Goal: Information Seeking & Learning: Learn about a topic

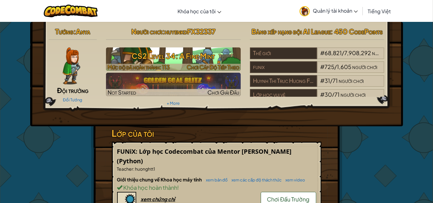
click at [184, 57] on h3 "CS2 Level 34: A Fine Mint" at bounding box center [173, 56] width 135 height 14
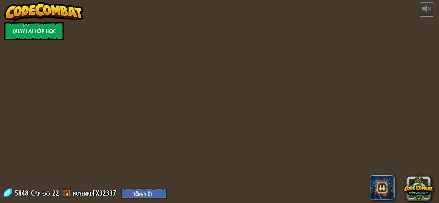
select select "vi"
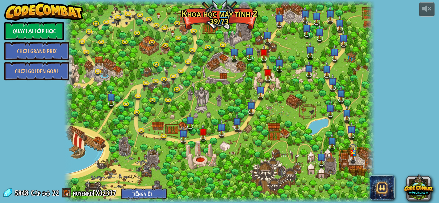
select select "vi"
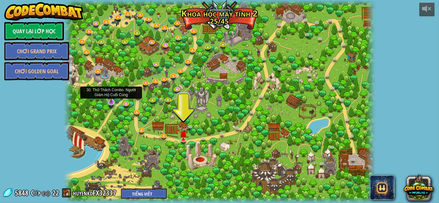
click at [111, 100] on img at bounding box center [111, 93] width 8 height 19
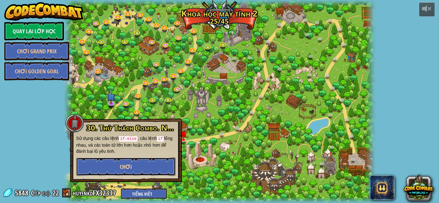
click at [145, 168] on button "Chơi" at bounding box center [125, 167] width 99 height 19
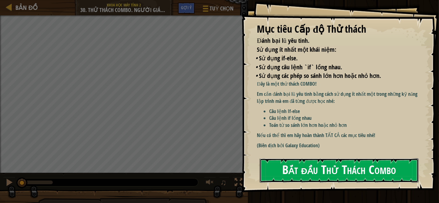
click at [345, 170] on button "Bắt đầu Thử Thách Combo" at bounding box center [338, 171] width 159 height 24
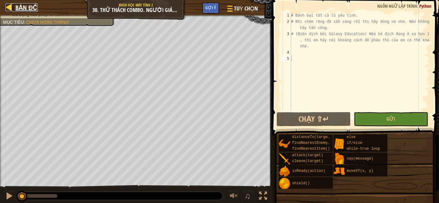
click at [17, 8] on span "Bản đồ" at bounding box center [26, 7] width 22 height 8
select select "vi"
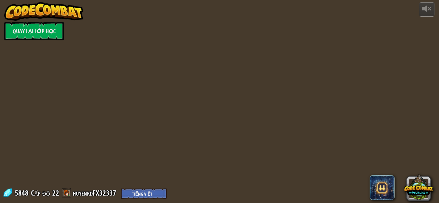
select select "vi"
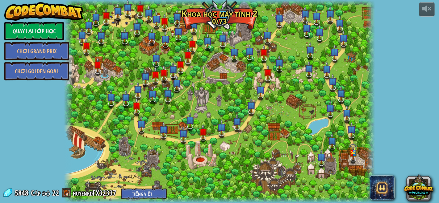
select select "vi"
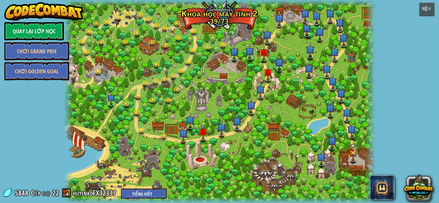
select select "vi"
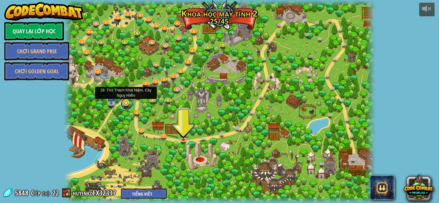
click at [124, 102] on link at bounding box center [127, 104] width 12 height 12
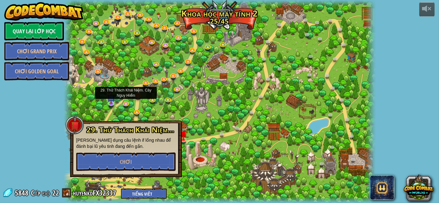
click at [209, 96] on div at bounding box center [219, 101] width 311 height 203
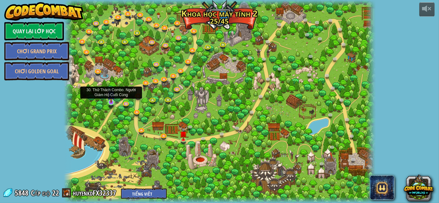
click at [107, 101] on img at bounding box center [110, 94] width 7 height 17
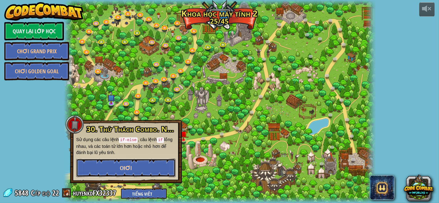
click at [121, 165] on span "Chơi" at bounding box center [126, 168] width 12 height 8
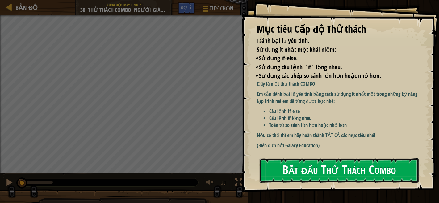
click at [337, 160] on button "Bắt đầu Thử Thách Combo" at bounding box center [338, 171] width 159 height 24
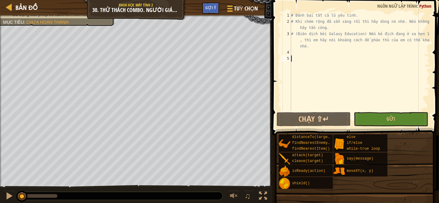
scroll to position [2, 0]
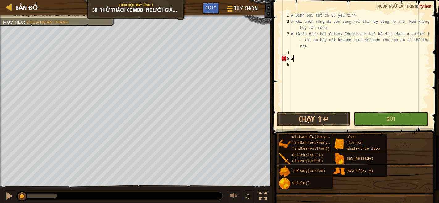
type textarea "ư"
type textarea "w"
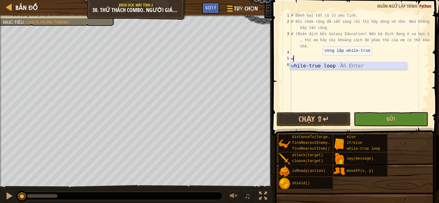
click at [313, 68] on div "w hile-true loop Ấn Enter" at bounding box center [348, 73] width 117 height 22
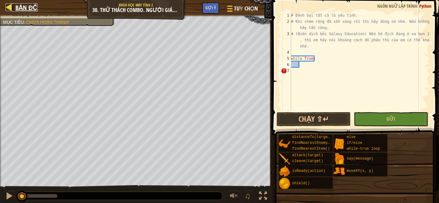
click at [18, 5] on span "Bản đồ" at bounding box center [26, 7] width 22 height 8
select select "vi"
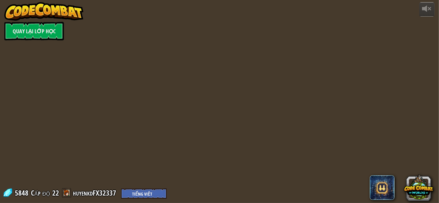
select select "vi"
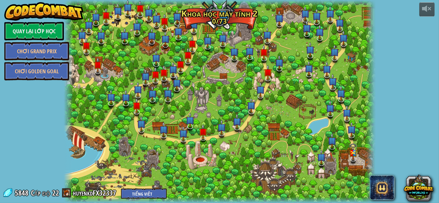
select select "vi"
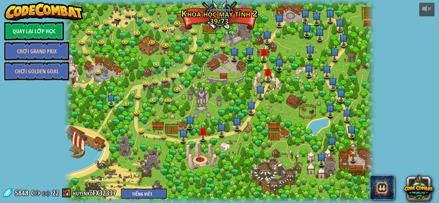
select select "vi"
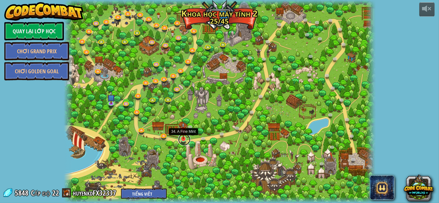
click at [180, 140] on link at bounding box center [184, 140] width 12 height 12
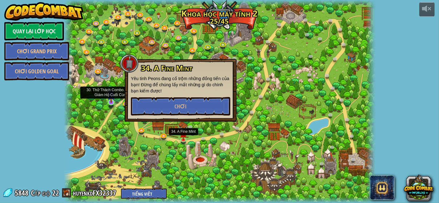
click at [109, 102] on img at bounding box center [110, 94] width 7 height 17
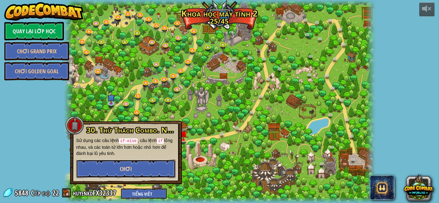
click at [122, 171] on span "Chơi" at bounding box center [126, 169] width 12 height 8
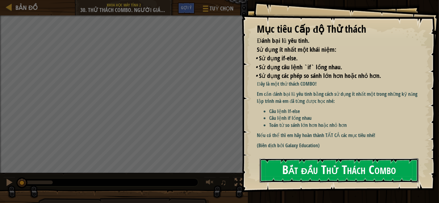
click at [354, 172] on button "Bắt đầu Thử Thách Combo" at bounding box center [338, 171] width 159 height 24
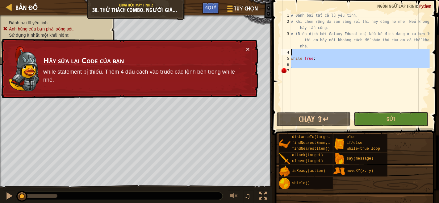
drag, startPoint x: 313, startPoint y: 68, endPoint x: 292, endPoint y: 55, distance: 25.0
click at [292, 55] on div "# Đánh bại tất cả lũ yêu tinh. # Khi chém rộng đã sẵn sàng rồi thì hãy dùng nó …" at bounding box center [360, 67] width 140 height 111
type textarea "while True:"
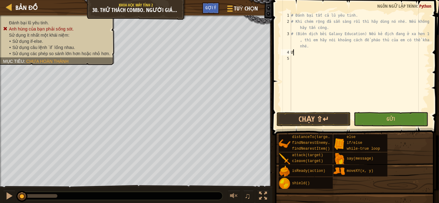
scroll to position [2, 0]
type textarea "Ư"
type textarea "W"
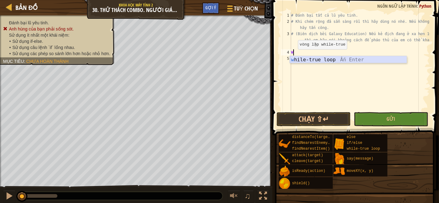
click at [292, 58] on div "w hile-true loop Ấn Enter" at bounding box center [348, 67] width 117 height 22
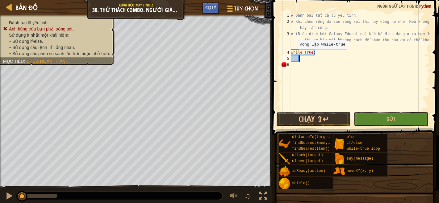
type textarea "h"
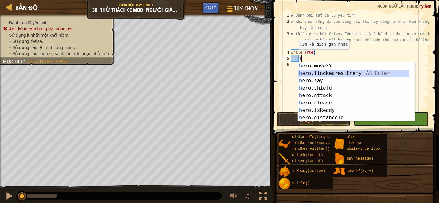
click at [336, 72] on div "h ero.moveXY Ấn Enter h ero.findNearestEnemy Ấn Enter h ero.say Ấn Enter h ero.…" at bounding box center [354, 99] width 112 height 74
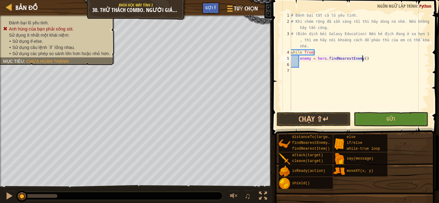
click at [364, 58] on div "# Đánh bại tất cả lũ yêu tinh. # Khi chém rộng đã sẵn sàng rồi thì hãy dùng nó …" at bounding box center [360, 67] width 140 height 111
type textarea "enemy = hero.findNearestEnemy()"
click at [315, 65] on div "# Đánh bại tất cả lũ yêu tinh. # Khi chém rộng đã sẵn sàng rồi thì hãy dùng nó …" at bounding box center [360, 67] width 140 height 111
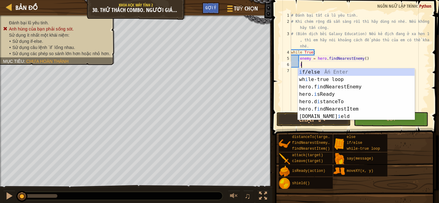
scroll to position [2, 0]
type textarea "i"
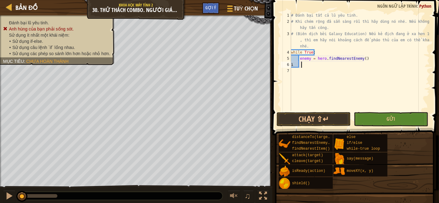
type textarea "ì"
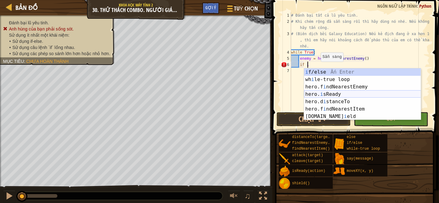
click at [322, 96] on div "i f/else Ấn Enter wh i le-true loop Ấn Enter hero.f i ndNearestEnemy Ấn Enter h…" at bounding box center [362, 101] width 117 height 67
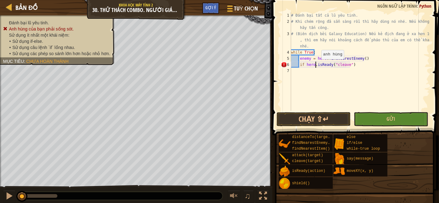
click at [316, 65] on div "# Đánh bại tất cả lũ yêu tinh. # Khi chém rộng đã sẵn sàng rồi thì hãy dùng nó …" at bounding box center [360, 67] width 140 height 111
click at [352, 65] on div "# Đánh bại tất cả lũ yêu tinh. # Khi chém rộng đã sẵn sàng rồi thì hãy dùng nó …" at bounding box center [360, 67] width 140 height 111
drag, startPoint x: 315, startPoint y: 65, endPoint x: 304, endPoint y: 63, distance: 10.7
click at [304, 63] on div "# Đánh bại tất cả lũ yêu tinh. # Khi chém rộng đã sẵn sàng rồi thì hãy dùng nó …" at bounding box center [360, 67] width 140 height 111
type textarea "if isReady("cleave")"
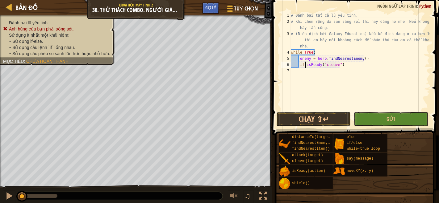
click at [356, 68] on div "# Đánh bại tất cả lũ yêu tinh. # Khi chém rộng đã sẵn sàng rồi thì hãy dùng nó …" at bounding box center [360, 67] width 140 height 111
click at [346, 66] on div "# Đánh bại tất cả lũ yêu tinh. # Khi chém rộng đã sẵn sàng rồi thì hãy dùng nó …" at bounding box center [360, 67] width 140 height 111
type textarea "if isReady("cleave"):"
click at [309, 73] on div "# Đánh bại tất cả lũ yêu tinh. # Khi chém rộng đã sẵn sàng rồi thì hãy dùng nó …" at bounding box center [360, 67] width 140 height 111
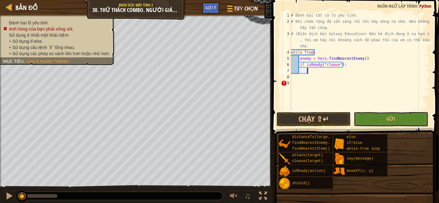
type textarea "j"
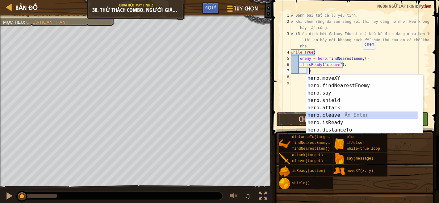
click at [328, 112] on div "h ero.moveXY Ấn Enter h ero.findNearestEnemy Ấn Enter h ero.say Ấn Enter h ero.…" at bounding box center [362, 112] width 112 height 74
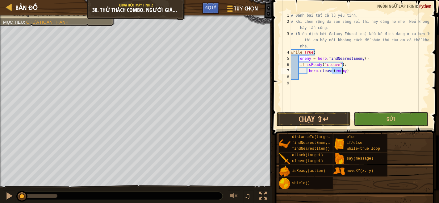
click at [347, 73] on div "# Đánh bại tất cả lũ yêu tinh. # Khi chém rộng đã sẵn sàng rồi thì hãy dùng nó …" at bounding box center [360, 67] width 140 height 111
click at [365, 55] on div "# Đánh bại tất cả lũ yêu tinh. # Khi chém rộng đã sẵn sàng rồi thì hãy dùng nó …" at bounding box center [360, 67] width 140 height 111
click at [362, 59] on div "# Đánh bại tất cả lũ yêu tinh. # Khi chém rộng đã sẵn sàng rồi thì hãy dùng nó …" at bounding box center [360, 67] width 140 height 111
type textarea "enemy = hero.findNearestEnemy()"
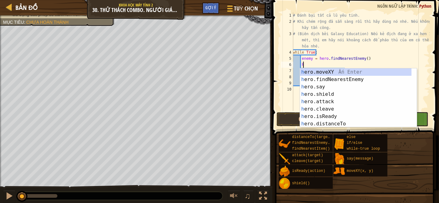
scroll to position [2, 0]
click at [324, 117] on div "h ero.moveXY Ấn Enter h ero.findNearestEnemy Ấn Enter h ero.say Ấn Enter h ero.…" at bounding box center [356, 105] width 112 height 74
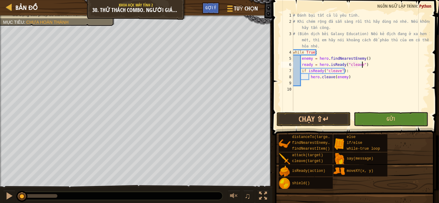
click at [363, 66] on div "# Đánh bại tất cả lũ yêu tinh. # Khi chém rộng đã sẵn sàng rồi thì hãy dùng nó …" at bounding box center [360, 67] width 138 height 111
click at [346, 77] on div "# Đánh bại tất cả lũ yêu tinh. # Khi chém rộng đã sẵn sàng rồi thì hãy dùng nó …" at bounding box center [360, 67] width 138 height 111
drag, startPoint x: 362, startPoint y: 65, endPoint x: 302, endPoint y: 65, distance: 59.5
click at [302, 65] on div "# Đánh bại tất cả lũ yêu tinh. # Khi chém rộng đã sẵn sàng rồi thì hãy dùng nó …" at bounding box center [360, 67] width 138 height 111
type textarea "r"
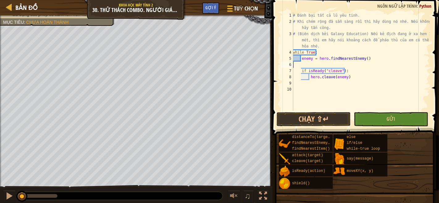
scroll to position [2, 0]
type textarea "enemy = hero.findNearestEnemy()"
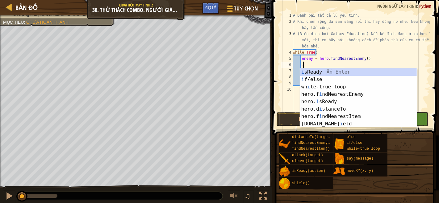
type textarea "i"
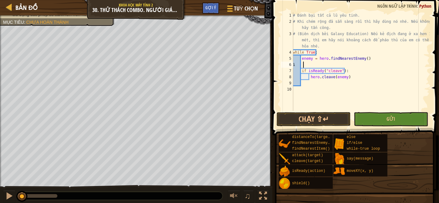
type textarea "ì"
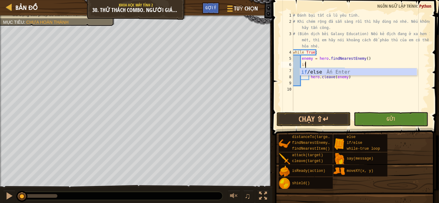
scroll to position [2, 1]
click at [334, 71] on div "if /else Ấn Enter" at bounding box center [358, 79] width 117 height 22
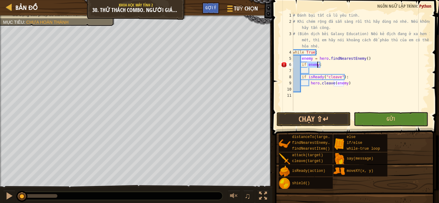
type textarea "if enemy:"
click at [306, 65] on div "# Đánh bại tất cả lũ yêu tinh. # Khi chém rộng đã sẵn sàng rồi thì hãy dùng nó …" at bounding box center [360, 61] width 138 height 99
click at [310, 70] on div "# Đánh bại tất cả lũ yêu tinh. # Khi chém rộng đã sẵn sàng rồi thì hãy dùng nó …" at bounding box center [360, 67] width 138 height 111
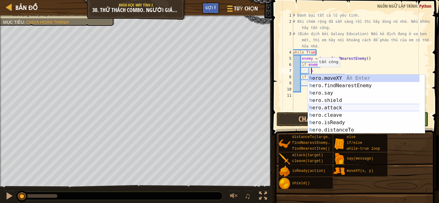
click at [326, 105] on div "h ero.moveXY Ấn Enter h ero.findNearestEnemy Ấn Enter h ero.say Ấn Enter h ero.…" at bounding box center [366, 112] width 117 height 74
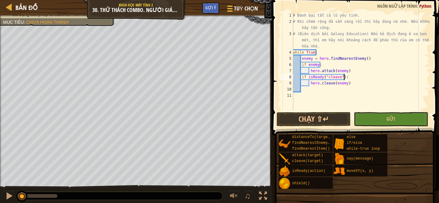
click at [346, 75] on div "# Đánh bại tất cả lũ yêu tinh. # Khi chém rộng đã sẵn sàng rồi thì hãy dùng nó …" at bounding box center [360, 67] width 138 height 111
click at [306, 77] on div "# Đánh bại tất cả lũ yêu tinh. # Khi chém rộng đã sẵn sàng rồi thì hãy dùng nó …" at bounding box center [360, 67] width 138 height 111
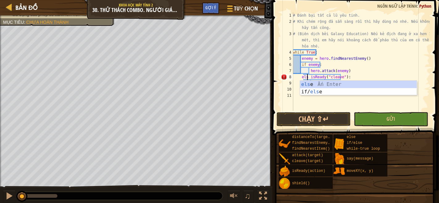
scroll to position [2, 1]
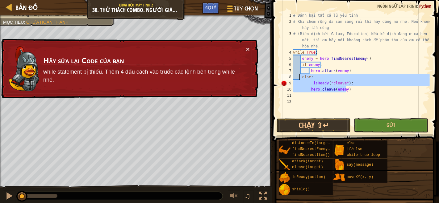
drag, startPoint x: 353, startPoint y: 91, endPoint x: 299, endPoint y: 76, distance: 55.4
click at [299, 76] on div "# Đánh bại tất cả lũ yêu tinh. # Khi chém rộng đã sẵn sàng rồi thì hãy dùng nó …" at bounding box center [361, 70] width 138 height 117
type textarea "else: isReady("cleave"):"
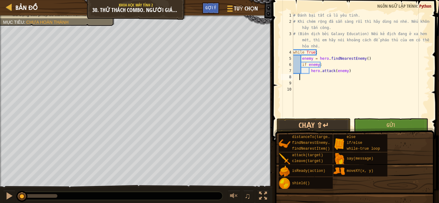
scroll to position [2, 0]
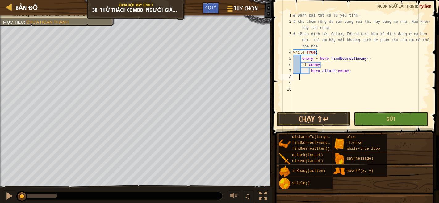
click at [349, 71] on div "# Đánh bại tất cả lũ yêu tinh. # Khi chém rộng đã sẵn sàng rồi thì hãy dùng nó …" at bounding box center [361, 67] width 138 height 111
type textarea "hero.attack(enemy)"
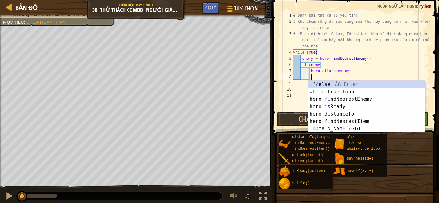
scroll to position [2, 1]
type textarea "i"
type textarea "ì"
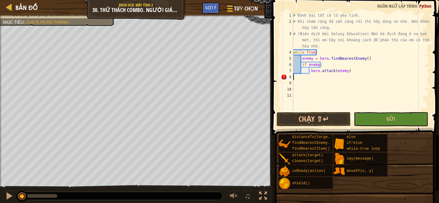
scroll to position [2, 0]
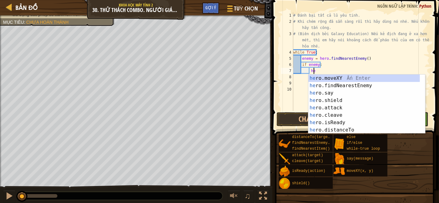
type textarea "h"
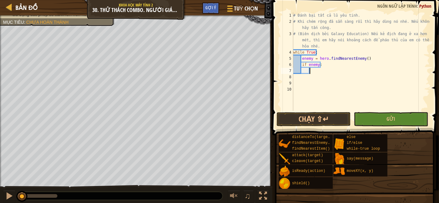
type textarea "i"
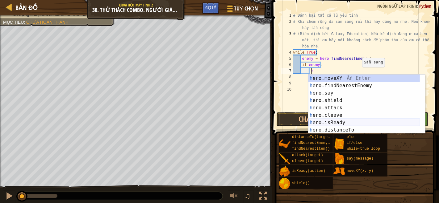
click at [361, 122] on div "h ero.moveXY Ấn Enter h ero.findNearestEnemy Ấn Enter h ero.say Ấn Enter h ero.…" at bounding box center [364, 112] width 112 height 74
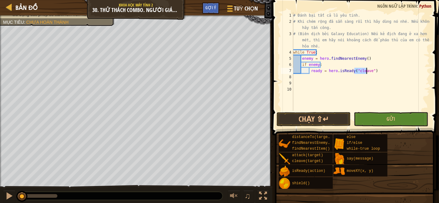
click at [378, 68] on div "# Đánh bại tất cả lũ yêu tinh. # Khi chém rộng đã sẵn sàng rồi thì hãy dùng nó …" at bounding box center [361, 67] width 138 height 111
click at [310, 70] on div "# Đánh bại tất cả lũ yêu tinh. # Khi chém rộng đã sẵn sàng rồi thì hãy dùng nó …" at bounding box center [361, 67] width 138 height 111
click at [371, 73] on div "# Đánh bại tất cả lũ yêu tinh. # Khi chém rộng đã sẵn sàng rồi thì hãy dùng nó …" at bounding box center [361, 67] width 138 height 111
type textarea "ready = hero.isReady("cleave")"
click at [24, 6] on span "Bản đồ" at bounding box center [26, 7] width 22 height 8
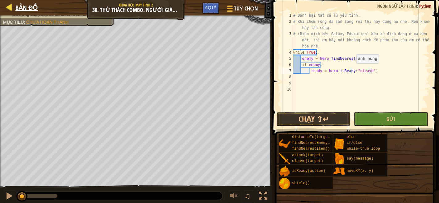
select select "vi"
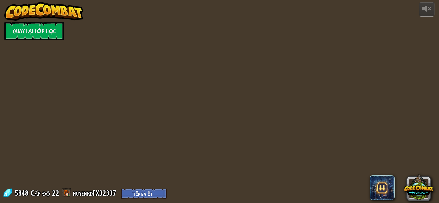
select select "vi"
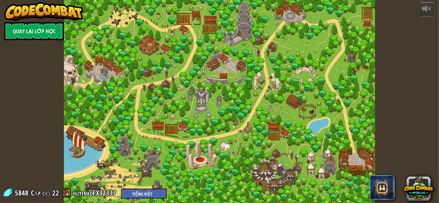
select select "vi"
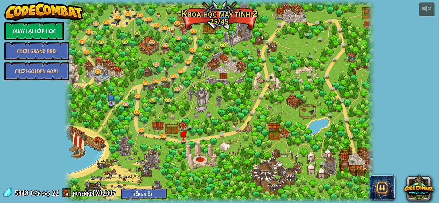
select select "vi"
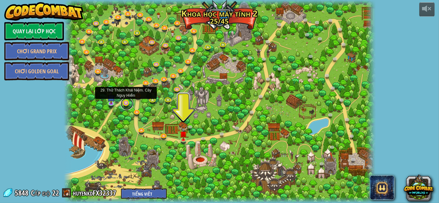
click at [126, 101] on link at bounding box center [127, 104] width 12 height 12
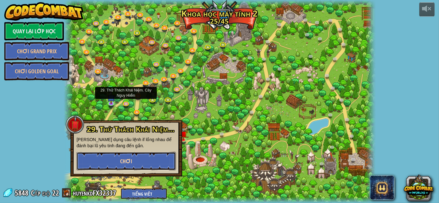
click at [130, 157] on button "Chơi" at bounding box center [125, 161] width 99 height 19
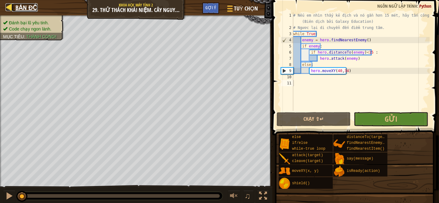
click at [34, 5] on span "Bản đồ" at bounding box center [26, 7] width 22 height 8
select select "vi"
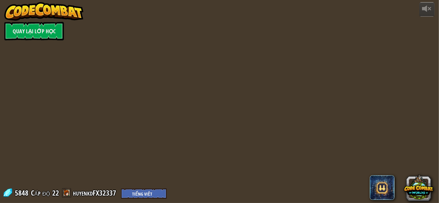
select select "vi"
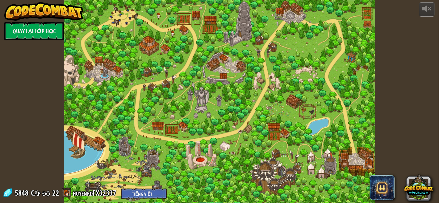
select select "vi"
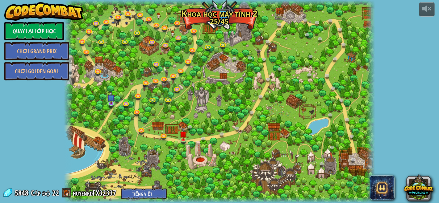
select select "vi"
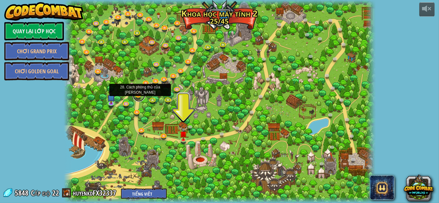
click at [139, 96] on link at bounding box center [139, 95] width 12 height 12
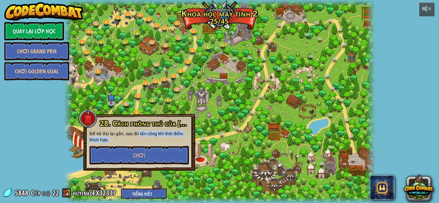
drag, startPoint x: 137, startPoint y: 133, endPoint x: 136, endPoint y: 143, distance: 9.9
click at [136, 142] on p "Để kẻ thù lại gần, sau đó tấn công khi thời điểm thích hợp." at bounding box center [138, 137] width 99 height 12
click at [137, 153] on span "Chơi" at bounding box center [139, 156] width 12 height 8
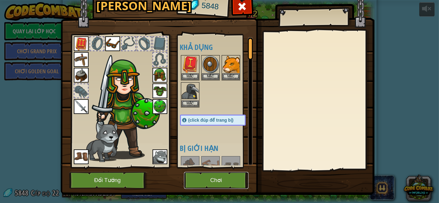
click at [194, 180] on button "Chơi" at bounding box center [216, 180] width 64 height 17
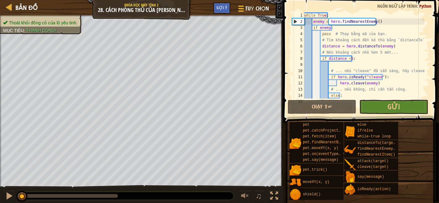
scroll to position [19, 0]
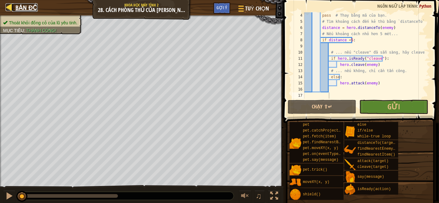
click at [22, 3] on span "Bản đồ" at bounding box center [26, 7] width 22 height 8
select select "vi"
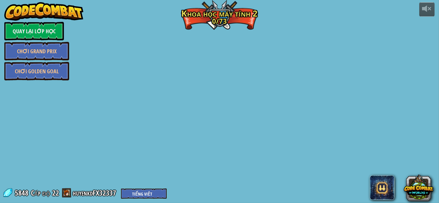
select select "vi"
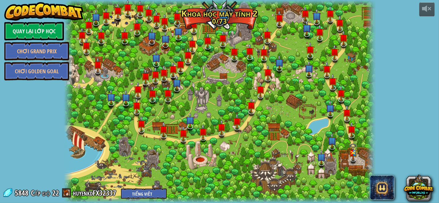
select select "vi"
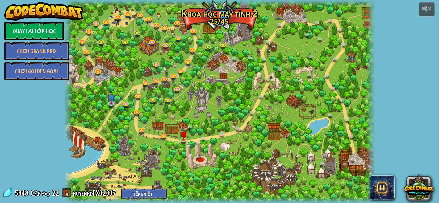
select select "vi"
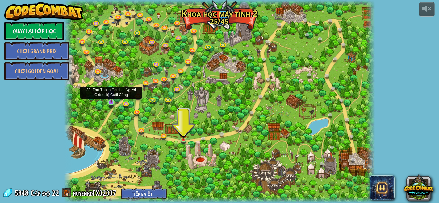
click at [111, 98] on img at bounding box center [110, 94] width 7 height 17
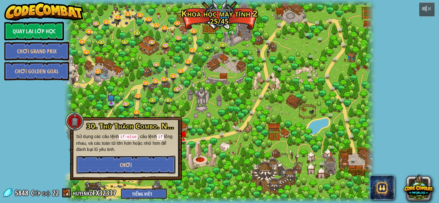
click at [120, 158] on button "Chơi" at bounding box center [125, 165] width 99 height 19
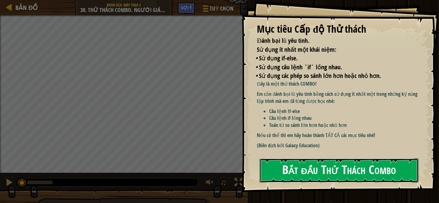
click at [310, 174] on button "Bắt đầu Thử Thách Combo" at bounding box center [338, 171] width 159 height 24
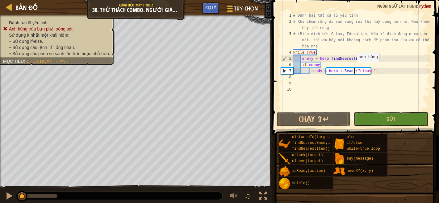
drag, startPoint x: 355, startPoint y: 68, endPoint x: 351, endPoint y: 68, distance: 4.3
click at [351, 68] on div "# Đánh bại tất cả lũ yêu tinh. # Khi chém rộng đã sẵn sàng rồi thì hãy dùng nó …" at bounding box center [361, 67] width 138 height 111
type textarea "ready = hero.isReady("cleave")"
drag, startPoint x: 378, startPoint y: 72, endPoint x: 310, endPoint y: 72, distance: 67.9
click at [310, 72] on div "# Đánh bại tất cả lũ yêu tinh. # Khi chém rộng đã sẵn sàng rồi thì hãy dùng nó …" at bounding box center [361, 67] width 138 height 111
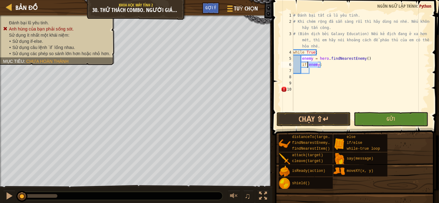
drag, startPoint x: 317, startPoint y: 65, endPoint x: 307, endPoint y: 66, distance: 10.2
click at [307, 66] on div "# Đánh bại tất cả lũ yêu tinh. # Khi chém rộng đã sẵn sàng rồi thì hãy dùng nó …" at bounding box center [361, 67] width 138 height 111
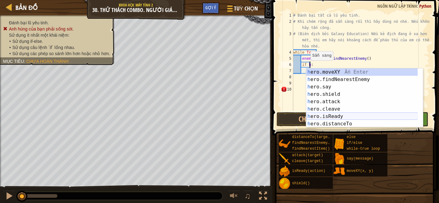
click at [325, 114] on div "h ero.moveXY Ấn Enter h ero.findNearestEnemy Ấn Enter h ero.say Ấn Enter h ero.…" at bounding box center [362, 105] width 112 height 74
type textarea "if hero.isReady("cleave"):"
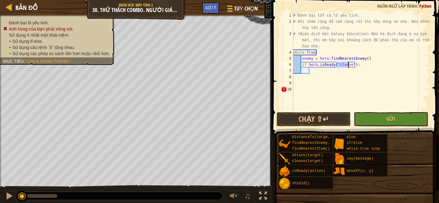
click at [352, 78] on div "# Đánh bại tất cả lũ yêu tinh. # Khi chém rộng đã sẵn sàng rồi thì hãy dùng nó …" at bounding box center [361, 67] width 138 height 111
click at [322, 72] on div "# Đánh bại tất cả lũ yêu tinh. # Khi chém rộng đã sẵn sàng rồi thì hãy dùng nó …" at bounding box center [361, 67] width 138 height 111
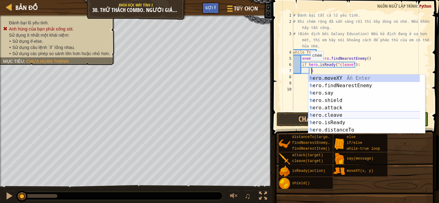
click at [343, 114] on div "h ero.moveXY Ấn Enter h ero.findNearestEnemy Ấn Enter h ero.say Ấn Enter h ero.…" at bounding box center [364, 112] width 112 height 74
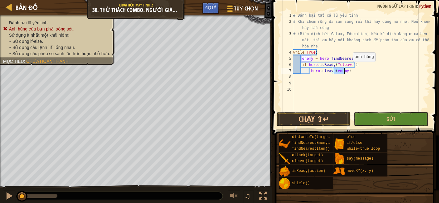
click at [349, 68] on div "# Đánh bại tất cả lũ yêu tinh. # Khi chém rộng đã sẵn sàng rồi thì hãy dùng nó …" at bounding box center [361, 67] width 138 height 111
click at [349, 71] on div "# Đánh bại tất cả lũ yêu tinh. # Khi chém rộng đã sẵn sàng rồi thì hãy dùng nó …" at bounding box center [361, 67] width 138 height 111
type textarea "hero.cleave(enemy)"
type textarea "e"
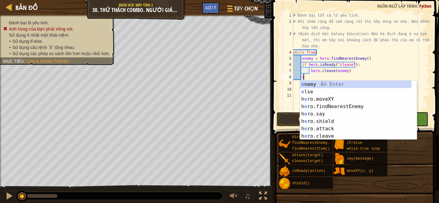
scroll to position [2, 0]
click at [340, 89] on div "e nemy Ấn Enter e lse Ấn Enter h e ro.moveXY Ấn Enter h e ro.findNearestEnemy Ấ…" at bounding box center [356, 118] width 112 height 74
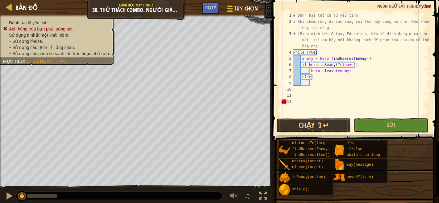
scroll to position [2, 1]
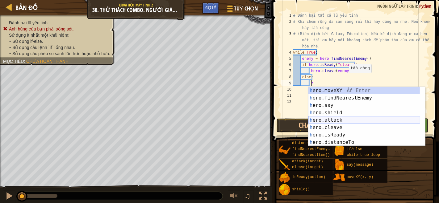
click at [355, 120] on div "h ero.moveXY Ấn Enter h ero.findNearestEnemy Ấn Enter h ero.say Ấn Enter h ero.…" at bounding box center [364, 124] width 112 height 74
type textarea "hero.attack(enemy)"
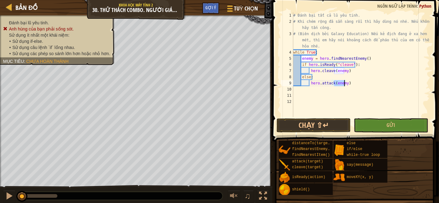
click at [352, 84] on div "# Đánh bại tất cả lũ yêu tinh. # Khi chém rộng đã sẵn sàng rồi thì hãy dùng nó …" at bounding box center [361, 70] width 138 height 117
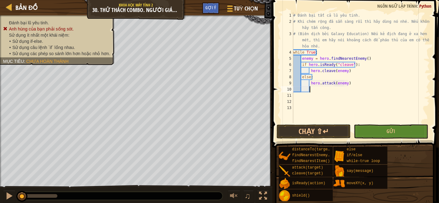
scroll to position [2, 0]
click at [306, 91] on div "# Đánh bại tất cả lũ yêu tinh. # Khi chém rộng đã sẵn sàng rồi thì hãy dùng nó …" at bounding box center [361, 73] width 138 height 123
type textarea "h"
click at [364, 58] on div "# Đánh bại tất cả lũ yêu tinh. # Khi chém rộng đã sẵn sàng rồi thì hãy dùng nó …" at bounding box center [361, 73] width 138 height 123
type textarea "enemy = hero.findNearestEnemy()"
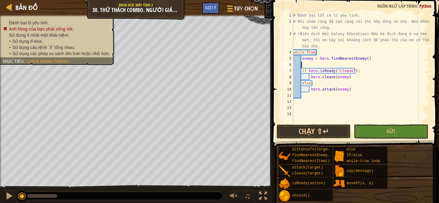
scroll to position [2, 0]
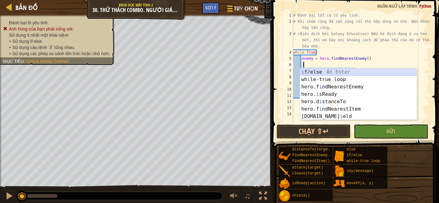
click at [377, 69] on div "i f/else Ấn Enter wh i le-true loop Ấn Enter hero.f i ndNearestEnemy Ấn Enter h…" at bounding box center [358, 101] width 117 height 67
type textarea "if enemy:"
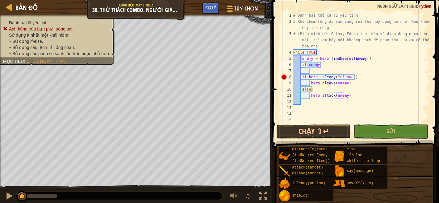
click at [310, 71] on div "# Đánh bại tất cả lũ yêu tinh. # Khi chém rộng đã sẵn sàng rồi thì hãy dùng nó …" at bounding box center [361, 73] width 138 height 123
click at [299, 77] on div "# Đánh bại tất cả lũ yêu tinh. # Khi chém rộng đã sẵn sàng rồi thì hãy dùng nó …" at bounding box center [361, 73] width 138 height 123
click at [301, 77] on div "# Đánh bại tất cả lũ yêu tinh. # Khi chém rộng đã sẵn sàng rồi thì hãy dùng nó …" at bounding box center [361, 73] width 138 height 123
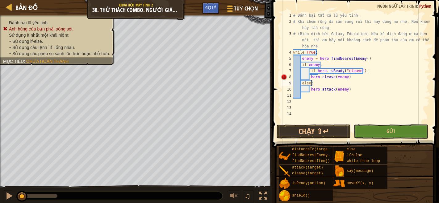
click at [376, 85] on div "# Đánh bại tất cả lũ yêu tinh. # Khi chém rộng đã sẵn sàng rồi thì hãy dùng nó …" at bounding box center [361, 73] width 138 height 123
click at [300, 81] on div "# Đánh bại tất cả lũ yêu tinh. # Khi chém rộng đã sẵn sàng rồi thì hãy dùng nó …" at bounding box center [361, 73] width 138 height 123
type textarea "else:"
click at [312, 96] on div "# Đánh bại tất cả lũ yêu tinh. # Khi chém rộng đã sẵn sàng rồi thì hãy dùng nó …" at bounding box center [361, 73] width 138 height 123
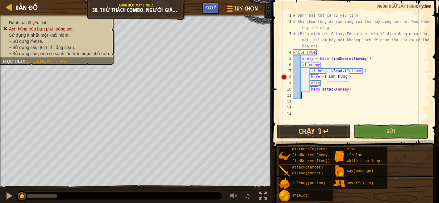
click at [323, 88] on div "# Đánh bại tất cả lũ yêu tinh. # Khi chém rộng đã sẵn sàng rồi thì hãy dùng nó …" at bounding box center [361, 73] width 138 height 123
type textarea "hero.attack(enemy)"
drag, startPoint x: 346, startPoint y: 89, endPoint x: 310, endPoint y: 89, distance: 36.4
click at [310, 89] on div "# Đánh bại tất cả lũ yêu tinh. # Khi chém rộng đã sẵn sàng rồi thì hãy dùng nó …" at bounding box center [361, 73] width 138 height 123
click at [322, 83] on div "# Đánh bại tất cả lũ yêu tinh. # Khi chém rộng đã sẵn sàng rồi thì hãy dùng nó …" at bounding box center [361, 73] width 138 height 123
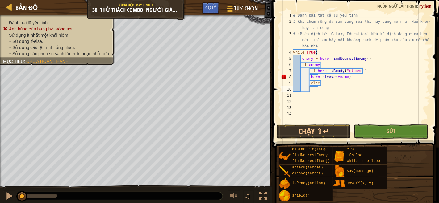
type textarea "else:"
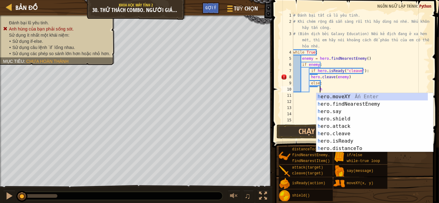
scroll to position [2, 2]
click at [330, 124] on div "h ero.moveXY Ấn Enter h ero.findNearestEnemy Ấn Enter h ero.say Ấn Enter h ero.…" at bounding box center [372, 130] width 112 height 74
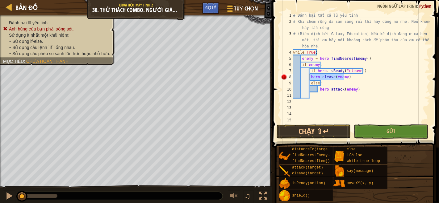
drag, startPoint x: 345, startPoint y: 76, endPoint x: 308, endPoint y: 77, distance: 36.1
click at [308, 77] on div "# Đánh bại tất cả lũ yêu tinh. # Khi chém rộng đã sẵn sàng rồi thì hãy dùng nó …" at bounding box center [361, 73] width 138 height 123
click at [366, 71] on div "# Đánh bại tất cả lũ yêu tinh. # Khi chém rộng đã sẵn sàng rồi thì hãy dùng nó …" at bounding box center [361, 73] width 138 height 123
type textarea "if hero.isReady("cleave"):"
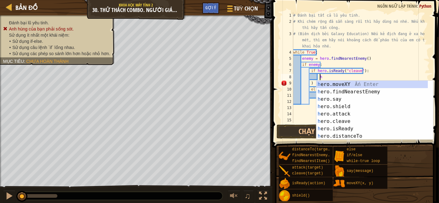
scroll to position [2, 2]
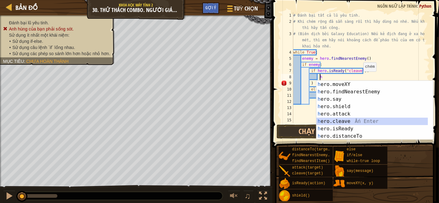
click at [330, 121] on div "h ero.moveXY Ấn Enter h ero.findNearestEnemy Ấn Enter h ero.say Ấn Enter h ero.…" at bounding box center [372, 118] width 112 height 74
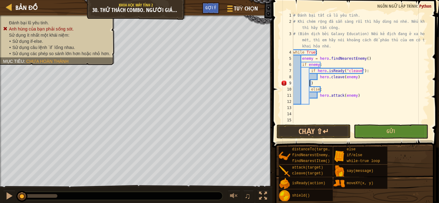
drag, startPoint x: 313, startPoint y: 81, endPoint x: 309, endPoint y: 82, distance: 3.8
click at [309, 82] on div "# Đánh bại tất cả lũ yêu tinh. # Khi chém rộng đã sẵn sàng rồi thì hãy dùng nó …" at bounding box center [358, 73] width 132 height 123
type textarea "\"
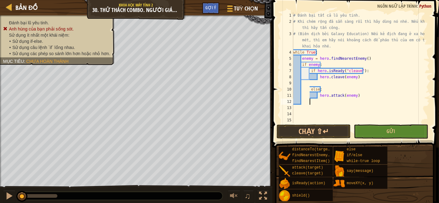
click at [374, 101] on div "# Đánh bại tất cả lũ yêu tinh. # Khi chém rộng đã sẵn sàng rồi thì hãy dùng nó …" at bounding box center [358, 73] width 132 height 123
click at [309, 83] on div "# Đánh bại tất cả lũ yêu tinh. # Khi chém rộng đã sẵn sàng rồi thì hãy dùng nó …" at bounding box center [358, 73] width 132 height 123
click at [365, 59] on div "# Đánh bại tất cả lũ yêu tinh. # Khi chém rộng đã sẵn sàng rồi thì hãy dùng nó …" at bounding box center [358, 73] width 132 height 123
type textarea "enemy = hero.findNearestEnemy()"
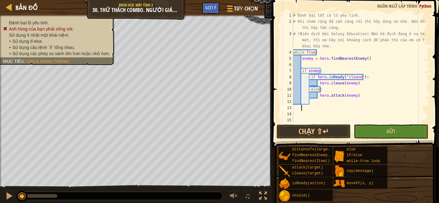
click at [328, 105] on div "# Đánh bại tất cả lũ yêu tinh. # Khi chém rộng đã sẵn sàng rồi thì hãy dùng nó …" at bounding box center [358, 73] width 132 height 123
click at [359, 97] on div "# Đánh bại tất cả lũ yêu tinh. # Khi chém rộng đã sẵn sàng rồi thì hãy dùng nó …" at bounding box center [358, 73] width 132 height 123
type textarea "hero.attack(enemy)"
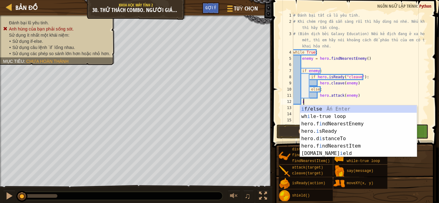
type textarea "i"
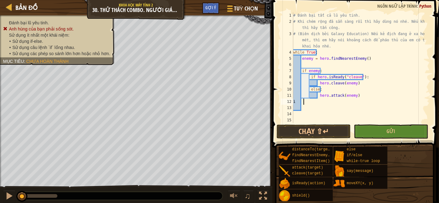
type textarea "ì"
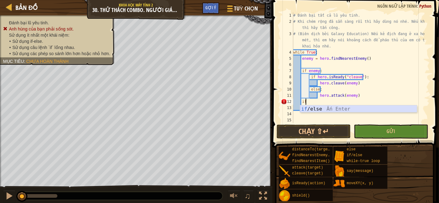
click at [353, 107] on div "if /else Ấn Enter" at bounding box center [358, 116] width 117 height 22
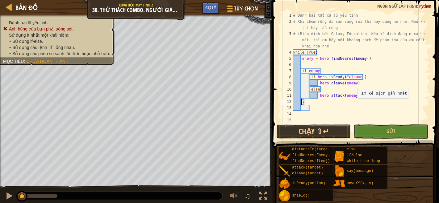
type textarea ":"
click at [355, 96] on div "# Đánh bại tất cả lũ yêu tinh. # Khi chém rộng đã sẵn sàng rồi thì hãy dùng nó …" at bounding box center [358, 73] width 132 height 123
type textarea "hero.attack(enemy)"
click at [304, 64] on div "# Đánh bại tất cả lũ yêu tinh. # Khi chém rộng đã sẵn sàng rồi thì hãy dùng nó …" at bounding box center [358, 73] width 132 height 123
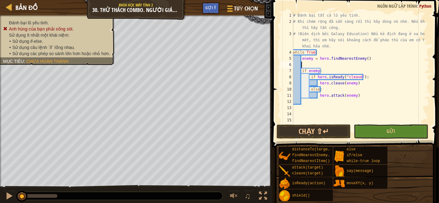
type textarea "h"
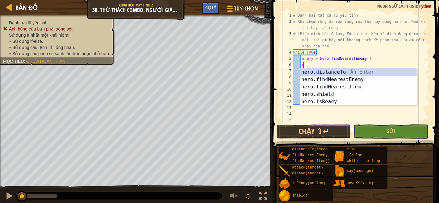
scroll to position [2, 0]
click at [389, 71] on div "hero. d istanceTo Ấn Enter hero.fin d NearestEnemy Ấn Enter hero.fin d NearestI…" at bounding box center [358, 94] width 117 height 52
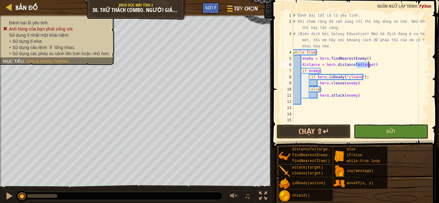
click at [375, 66] on div "# Đánh bại tất cả lũ yêu tinh. # Khi chém rộng đã sẵn sàng rồi thì hãy dùng nó …" at bounding box center [358, 73] width 132 height 123
drag, startPoint x: 368, startPoint y: 63, endPoint x: 358, endPoint y: 66, distance: 11.1
click at [358, 66] on div "# Đánh bại tất cả lũ yêu tinh. # Khi chém rộng đã sẵn sàng rồi thì hãy dùng nó …" at bounding box center [358, 73] width 132 height 123
type textarea "distance = hero.distanceTo(enemy)"
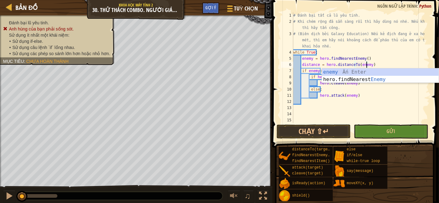
click at [308, 100] on div "# Đánh bại tất cả lũ yêu tinh. # Khi chém rộng đã sẵn sàng rồi thì hãy dùng nó …" at bounding box center [358, 73] width 132 height 123
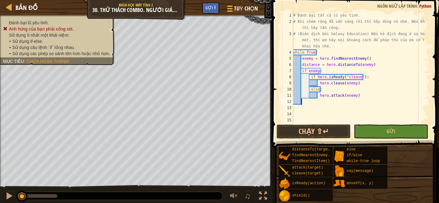
scroll to position [2, 0]
click at [356, 93] on div "# Đánh bại tất cả lũ yêu tinh. # Khi chém rộng đã sẵn sàng rồi thì hãy dùng nó …" at bounding box center [358, 73] width 132 height 123
type textarea "hero.attack(enemy)"
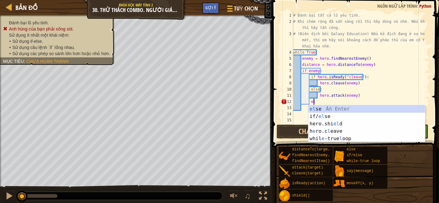
type textarea "e"
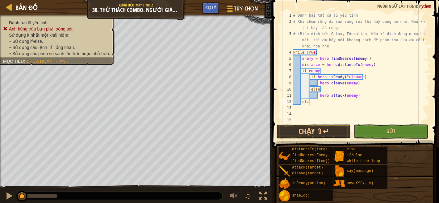
scroll to position [2, 1]
type textarea "elif:"
click at [308, 102] on div "# Đánh bại tất cả lũ yêu tinh. # Khi chém rộng đã sẵn sàng rồi thì hãy dùng nó …" at bounding box center [358, 73] width 132 height 123
click at [309, 102] on div "# Đánh bại tất cả lũ yêu tinh. # Khi chém rộng đã sẵn sàng rồi thì hãy dùng nó …" at bounding box center [358, 73] width 132 height 123
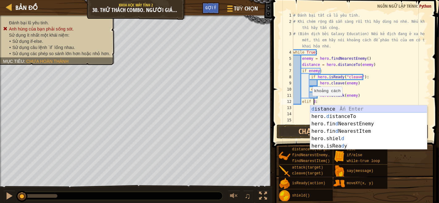
click at [380, 107] on div "d istance Ấn Enter hero. d istanceTo Ấn Enter hero.fin d NearestEnemy Ấn Enter …" at bounding box center [368, 134] width 117 height 59
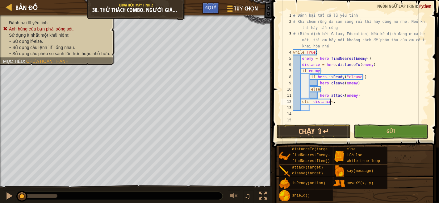
scroll to position [2, 2]
type textarea "elif distance>10:"
click at [337, 103] on div "# Đánh bại tất cả lũ yêu tinh. # Khi chém rộng đã sẵn sàng rồi thì hãy dùng nó …" at bounding box center [358, 73] width 132 height 123
click at [317, 107] on div "# Đánh bại tất cả lũ yêu tinh. # Khi chém rộng đã sẵn sàng rồi thì hãy dùng nó …" at bounding box center [358, 73] width 132 height 123
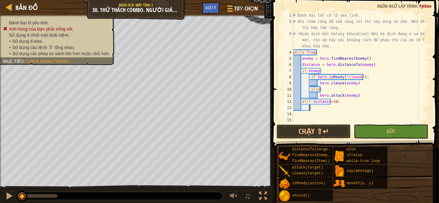
scroll to position [2, 1]
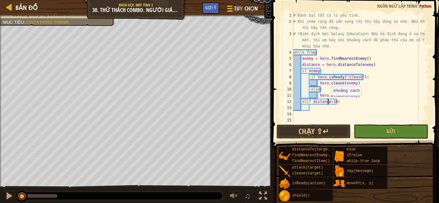
click at [328, 102] on div "# Đánh bại tất cả lũ yêu tinh. # Khi chém rộng đã sẵn sàng rồi thì hãy dùng nó …" at bounding box center [358, 73] width 132 height 123
type textarea "elif distance>10:"
click at [348, 107] on div "# Đánh bại tất cả lũ yêu tinh. # Khi chém rộng đã sẵn sàng rồi thì hãy dùng nó …" at bounding box center [358, 73] width 132 height 123
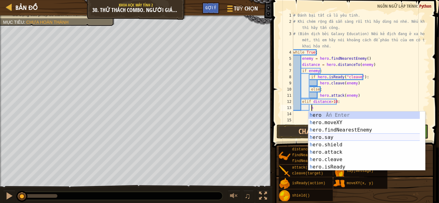
click at [334, 137] on div "h ero Ấn Enter h ero.moveXY Ấn Enter h ero.findNearestEnemy Ấn Enter h ero.say …" at bounding box center [366, 149] width 117 height 74
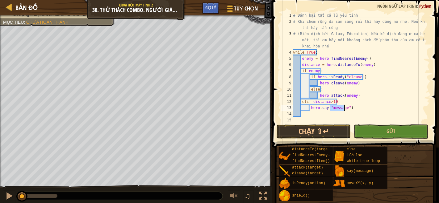
type textarea "hero.say("")"
click at [330, 109] on div "# Đánh bại tất cả lũ yêu tinh. # Khi chém rộng đã sẵn sàng rồi thì hãy dùng nó …" at bounding box center [358, 73] width 132 height 123
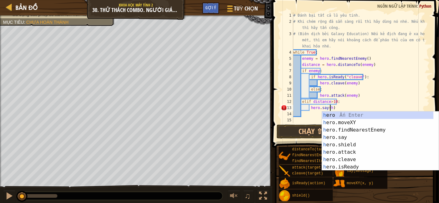
scroll to position [2, 2]
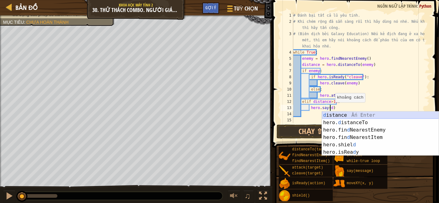
click at [383, 115] on div "d istance Ấn Enter hero. d istanceTo Ấn Enter hero.fin d NearestEnemy Ấn Enter …" at bounding box center [380, 141] width 117 height 59
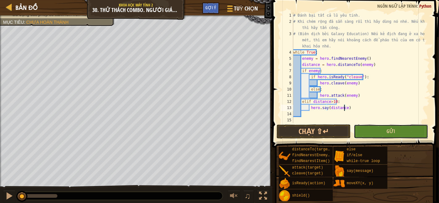
click at [356, 126] on button "Gửi" at bounding box center [391, 132] width 74 height 14
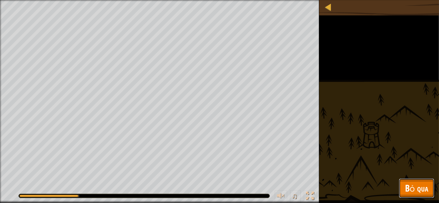
click at [422, 184] on span "Bỏ qua" at bounding box center [416, 188] width 23 height 13
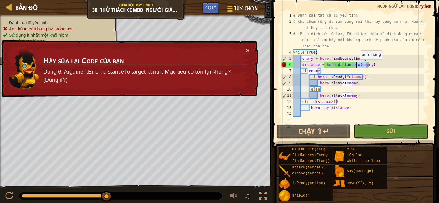
drag, startPoint x: 366, startPoint y: 65, endPoint x: 357, endPoint y: 65, distance: 9.9
click at [357, 65] on div "# Đánh bại tất cả lũ yêu tinh. # Khi chém rộng đã sẵn sàng rồi thì hãy dùng nó …" at bounding box center [358, 73] width 132 height 123
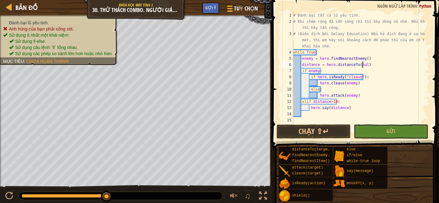
scroll to position [2, 6]
click at [377, 126] on button "Gửi" at bounding box center [391, 132] width 74 height 14
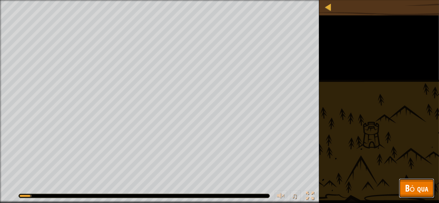
click at [406, 180] on button "Bỏ qua" at bounding box center [416, 189] width 35 height 20
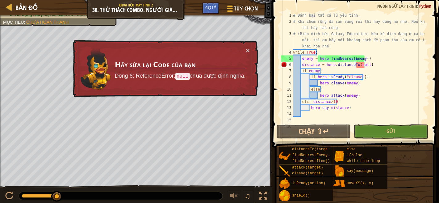
click at [363, 65] on div "# Đánh bại tất cả lũ yêu tinh. # Khi chém rộng đã sẵn sàng rồi thì hãy dùng nó …" at bounding box center [358, 73] width 132 height 123
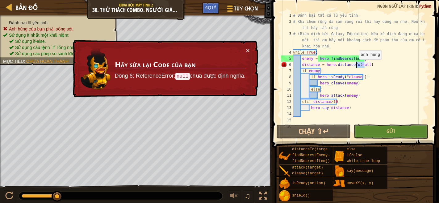
drag, startPoint x: 363, startPoint y: 65, endPoint x: 355, endPoint y: 65, distance: 7.7
click at [355, 65] on div "# Đánh bại tất cả lũ yêu tinh. # Khi chém rộng đã sẵn sàng rồi thì hãy dùng nó …" at bounding box center [358, 73] width 132 height 123
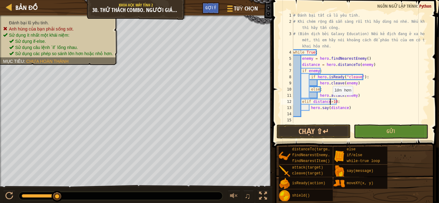
click at [329, 101] on div "# Đánh bại tất cả lũ yêu tinh. # Khi chém rộng đã sẵn sàng rồi thì hãy dùng nó …" at bounding box center [358, 73] width 132 height 123
click at [301, 104] on div "# Đánh bại tất cả lũ yêu tinh. # Khi chém rộng đã sẵn sàng rồi thì hãy dùng nó …" at bounding box center [358, 73] width 132 height 123
click at [326, 81] on div "# Đánh bại tất cả lũ yêu tinh. # Khi chém rộng đã sẵn sàng rồi thì hãy dùng nó …" at bounding box center [358, 73] width 132 height 123
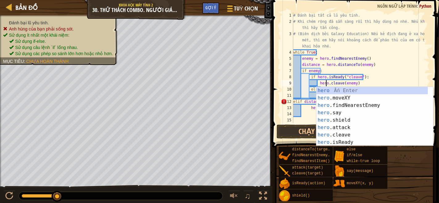
click at [374, 74] on div "# Đánh bại tất cả lũ yêu tinh. # Khi chém rộng đã sẵn sàng rồi thì hãy dùng nó …" at bounding box center [358, 73] width 132 height 123
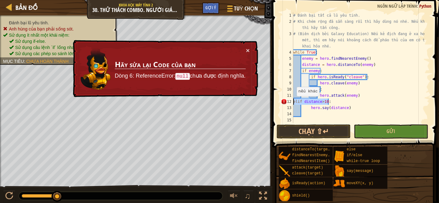
drag, startPoint x: 332, startPoint y: 104, endPoint x: 291, endPoint y: 102, distance: 41.7
click at [291, 102] on div "if hero.isReady("cleave"): 1 2 3 4 5 6 7 8 9 10 11 12 13 14 15 16 # Đánh bại tấ…" at bounding box center [354, 67] width 150 height 111
type textarea "elif distance>10:"
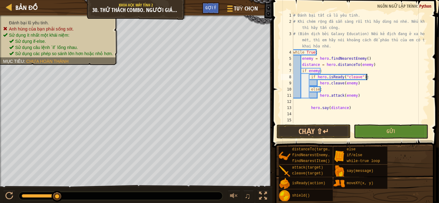
click at [368, 76] on div "# Đánh bại tất cả lũ yêu tinh. # Khi chém rộng đã sẵn sàng rồi thì hãy dùng nó …" at bounding box center [358, 73] width 132 height 123
type textarea "if hero.isReady("cleave"):"
type textarea "hero.cleave(enemy)"
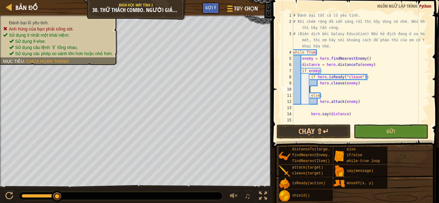
paste textarea "elif distance>10:"
type textarea "elif distance>10:"
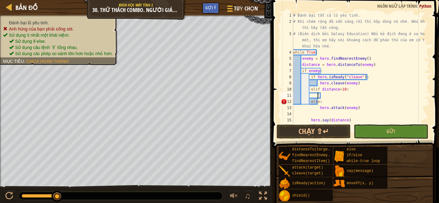
scroll to position [20, 0]
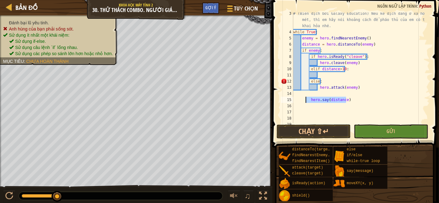
drag, startPoint x: 347, startPoint y: 101, endPoint x: 306, endPoint y: 101, distance: 40.7
click at [306, 101] on div "# (Biên dịch bởi Galaxy Education) Nếu kẻ địch đang ở xa hơn 10 mét, thì em hãy…" at bounding box center [358, 78] width 132 height 136
type textarea "hero.say(distance)"
click at [346, 69] on div "# (Biên dịch bởi Galaxy Education) Nếu kẻ địch đang ở xa hơn 10 mét, thì em hãy…" at bounding box center [358, 78] width 132 height 136
type textarea "elif distance>10:"
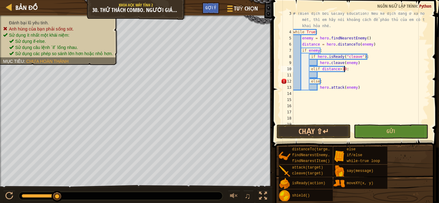
click at [317, 75] on div "# (Biên dịch bởi Galaxy Education) Nếu kẻ địch đang ở xa hơn 10 mét, thì em hãy…" at bounding box center [358, 78] width 132 height 136
paste textarea "hero.say(distance)"
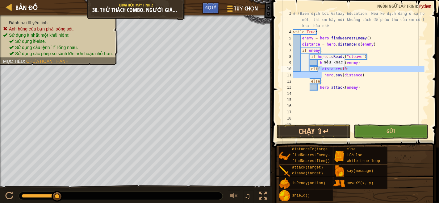
click at [319, 72] on div "# (Biên dịch bởi Galaxy Education) Nếu kẻ địch đang ở xa hơn 10 mét, thì em hãy…" at bounding box center [358, 78] width 132 height 136
click at [320, 73] on div "# (Biên dịch bởi Galaxy Education) Nếu kẻ địch đang ở xa hơn 10 mét, thì em hãy…" at bounding box center [358, 67] width 132 height 111
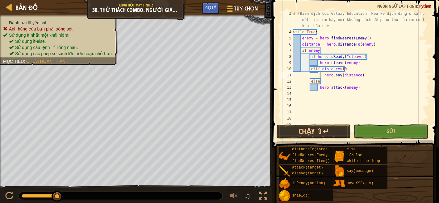
click at [320, 74] on div "# (Biên dịch bởi Galaxy Education) Nếu kẻ địch đang ở xa hơn 10 mét, thì em hãy…" at bounding box center [358, 78] width 132 height 136
click at [357, 73] on div "# (Biên dịch bởi Galaxy Education) Nếu kẻ địch đang ở xa hơn 10 mét, thì em hãy…" at bounding box center [358, 78] width 132 height 136
click at [368, 129] on button "Gửi" at bounding box center [391, 132] width 74 height 14
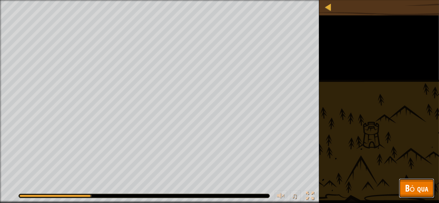
click at [411, 184] on span "Bỏ qua" at bounding box center [416, 188] width 23 height 13
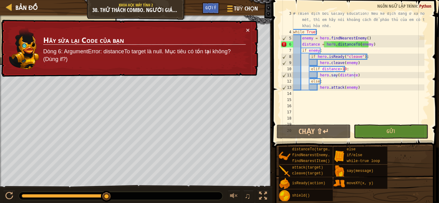
type textarea "distance = hero.distanceTo(enemy)"
drag, startPoint x: 372, startPoint y: 44, endPoint x: 301, endPoint y: 45, distance: 70.3
click at [301, 45] on div "# (Biên dịch bởi Galaxy Education) Nếu kẻ địch đang ở xa hơn 10 mét, thì em hãy…" at bounding box center [358, 78] width 132 height 136
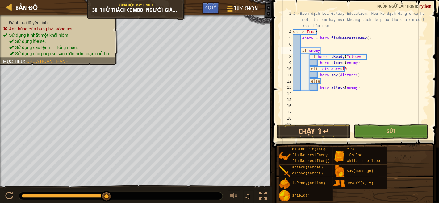
click at [321, 50] on div "# (Biên dịch bởi Galaxy Education) Nếu kẻ địch đang ở xa hơn 10 mét, thì em hãy…" at bounding box center [358, 78] width 132 height 136
type textarea "if enemy:"
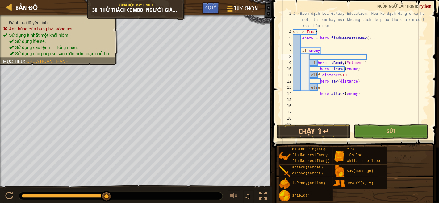
paste textarea "distance = hero.distanceTo(enemy)"
type textarea "distance = hero.distanceTo(enemy)"
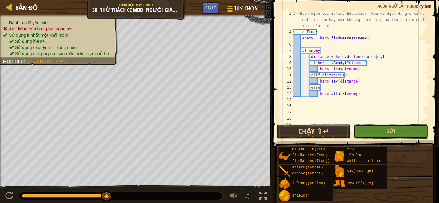
click at [379, 131] on button "Gửi" at bounding box center [391, 132] width 74 height 14
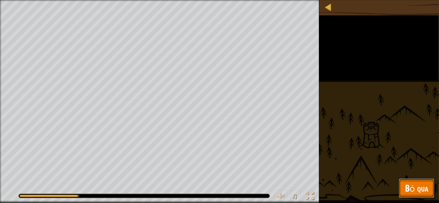
click at [413, 191] on span "Bỏ qua" at bounding box center [416, 188] width 23 height 13
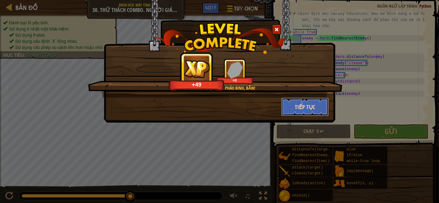
click at [315, 104] on button "Tiếp tục" at bounding box center [305, 107] width 48 height 19
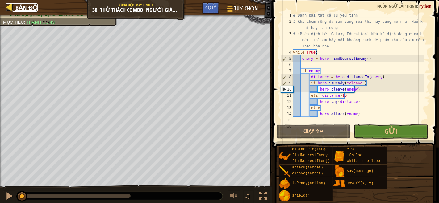
click at [21, 6] on span "Bản đồ" at bounding box center [26, 7] width 22 height 8
select select "vi"
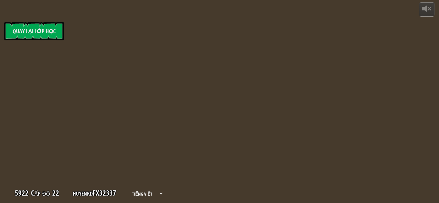
select select "vi"
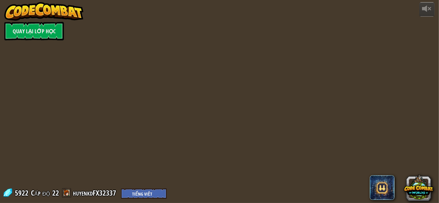
select select "vi"
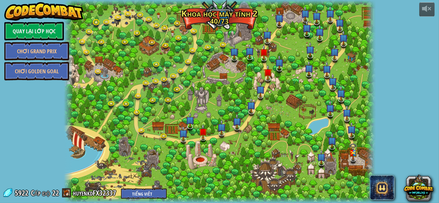
select select "vi"
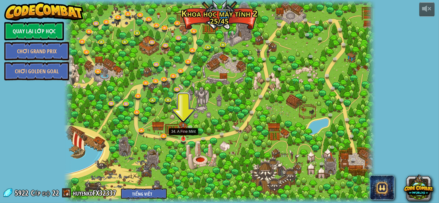
click at [186, 138] on img at bounding box center [183, 130] width 7 height 17
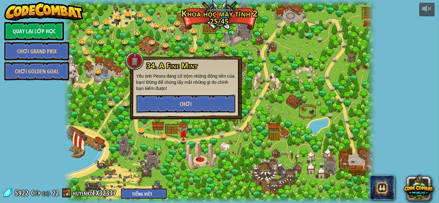
click at [194, 105] on button "Chơi" at bounding box center [185, 104] width 99 height 19
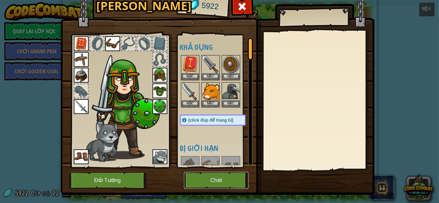
click at [223, 177] on button "Chơi" at bounding box center [216, 180] width 64 height 17
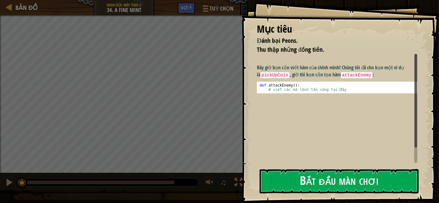
scroll to position [13, 0]
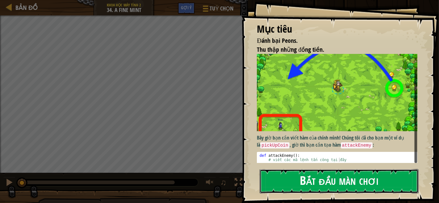
click at [369, 184] on button "Bắt đầu màn chơi" at bounding box center [338, 181] width 159 height 24
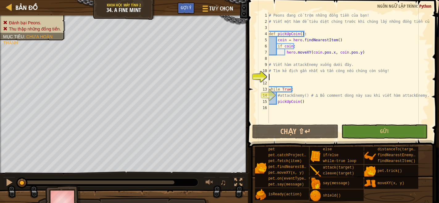
click at [285, 78] on div "# Peons đang cố trộm những đồng tiền của bạn! # Viết một hàm để tiêu diệt chúng…" at bounding box center [348, 73] width 162 height 123
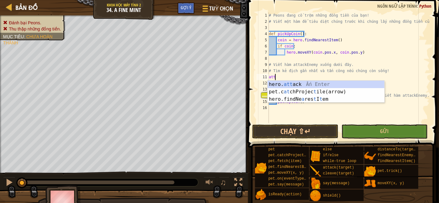
scroll to position [2, 0]
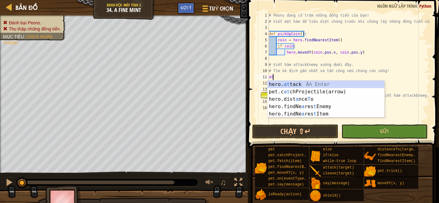
type textarea "a"
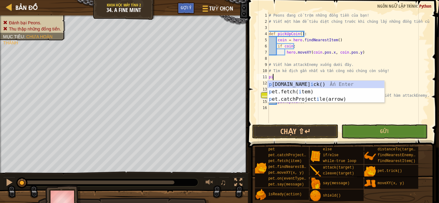
type textarea "p"
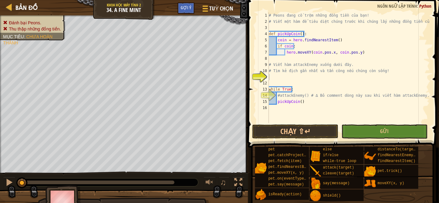
click at [281, 76] on div "# Peons đang cố trộm những đồng tiền của bạn! # Viết một hàm để tiêu diệt chúng…" at bounding box center [348, 73] width 162 height 123
type textarea "def attackEnemy():"
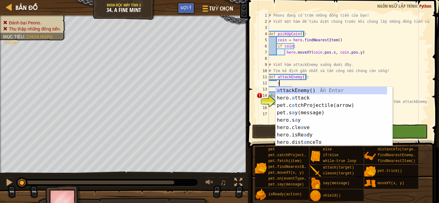
scroll to position [2, 1]
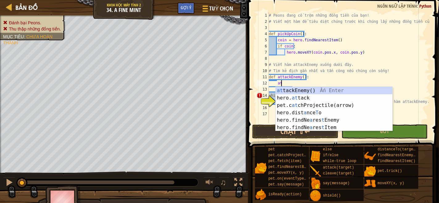
type textarea "att"
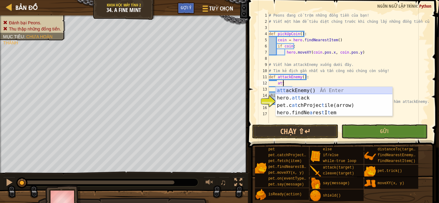
click at [321, 91] on div "att ackEnemy() Ấn Enter hero. att ack Ấn Enter pet.c at chProjec t ile(arrow) Ấ…" at bounding box center [333, 109] width 117 height 44
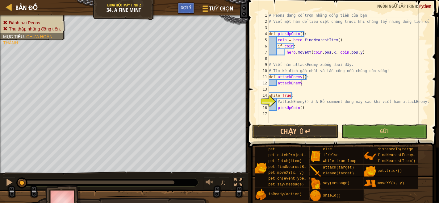
scroll to position [2, 2]
type textarea "attackEnemy = h"
drag, startPoint x: 314, startPoint y: 83, endPoint x: 276, endPoint y: 84, distance: 38.3
click at [276, 84] on div "# Peons đang cố trộm những đồng tiền của bạn! # Viết một hàm để tiêu diệt chúng…" at bounding box center [348, 73] width 162 height 123
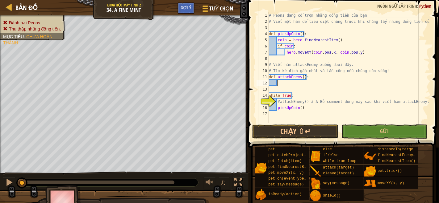
type textarea "h"
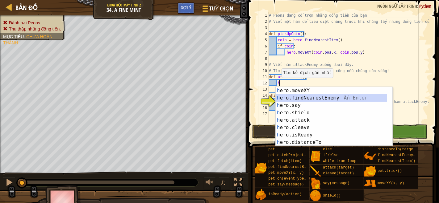
click at [276, 98] on div "h ero.moveXY Ấn Enter h ero.findNearestEnemy Ấn Enter h ero.say Ấn Enter h ero.…" at bounding box center [331, 124] width 112 height 74
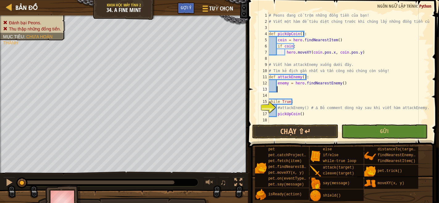
click at [279, 89] on div "# Peons đang cố trộm những đồng tiền của bạn! # Viết một hàm để tiêu diệt chúng…" at bounding box center [348, 73] width 162 height 123
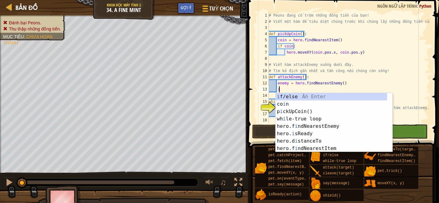
scroll to position [2, 0]
type textarea "i"
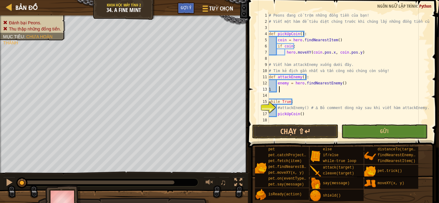
type textarea "ì"
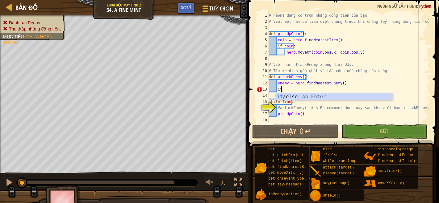
scroll to position [2, 1]
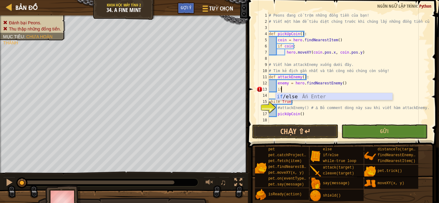
click at [278, 95] on div "if /else Ấn Enter" at bounding box center [333, 104] width 117 height 22
type textarea "if enemy:"
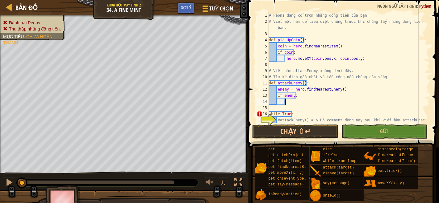
scroll to position [2, 1]
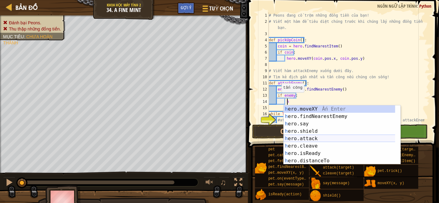
click at [290, 139] on div "h ero.moveXY Ấn Enter h ero.findNearestEnemy Ấn Enter h ero.say Ấn Enter h ero.…" at bounding box center [341, 142] width 117 height 74
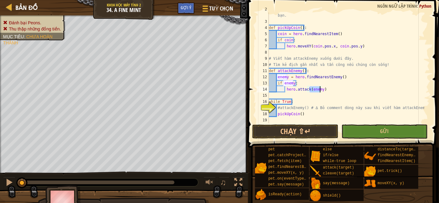
scroll to position [12, 0]
click at [336, 87] on div "# Viết một hàm để tiêu diệt chúng trước khi chúng lấy những đồng tiền của bạn. …" at bounding box center [345, 71] width 157 height 130
click at [312, 114] on div "# Viết một hàm để tiêu diệt chúng trước khi chúng lấy những đồng tiền của bạn. …" at bounding box center [345, 71] width 157 height 130
drag, startPoint x: 301, startPoint y: 114, endPoint x: 276, endPoint y: 115, distance: 24.4
click at [276, 115] on div "# Viết một hàm để tiêu diệt chúng trước khi chúng lấy những đồng tiền của bạn. …" at bounding box center [345, 71] width 157 height 130
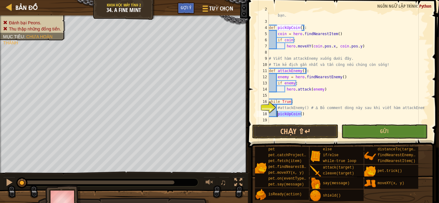
click at [347, 117] on div "# Viết một hàm để tiêu diệt chúng trước khi chúng lấy những đồng tiền của bạn. …" at bounding box center [345, 67] width 157 height 111
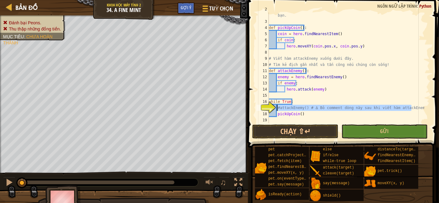
drag, startPoint x: 412, startPoint y: 106, endPoint x: 276, endPoint y: 110, distance: 135.5
click at [276, 110] on div "# Viết một hàm để tiêu diệt chúng trước khi chúng lấy những đồng tiền của bạn. …" at bounding box center [345, 71] width 157 height 130
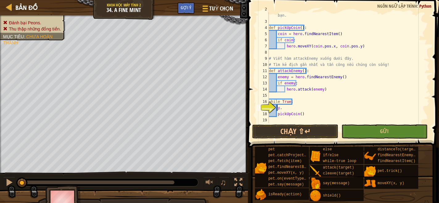
scroll to position [2, 1]
type textarea "y"
type textarea "c"
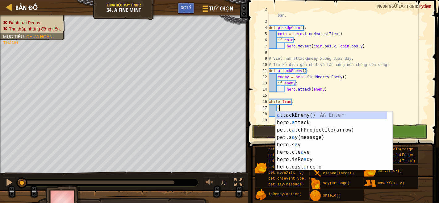
scroll to position [2, 1]
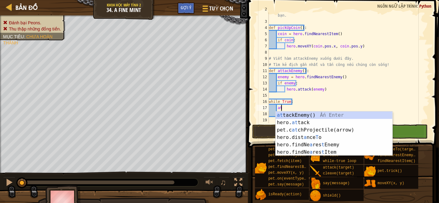
type textarea "att"
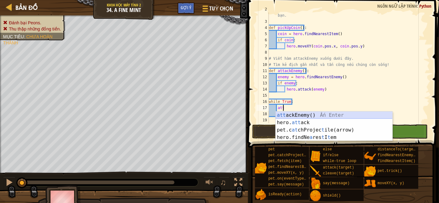
click at [374, 115] on div "att ackEnemy() Ấn Enter hero. att ack Ấn Enter pet.c at chProjec t ile(arrow) Ấ…" at bounding box center [333, 134] width 117 height 44
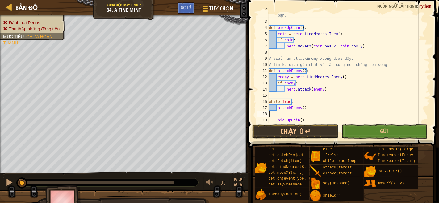
scroll to position [2, 0]
type textarea "attackEnemy()"
click at [391, 133] on button "Gửi" at bounding box center [384, 132] width 86 height 14
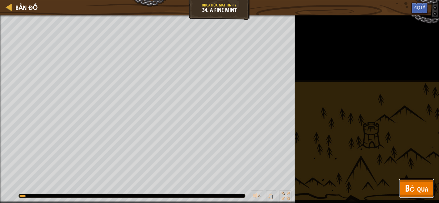
click at [411, 187] on span "Bỏ qua" at bounding box center [416, 188] width 23 height 13
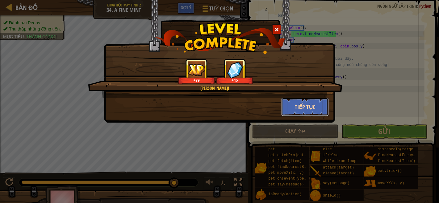
click at [305, 110] on button "Tiếp tục" at bounding box center [305, 107] width 48 height 19
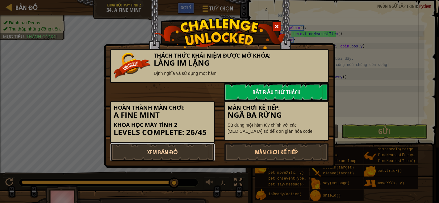
click at [192, 153] on link "Xem Bản Đồ" at bounding box center [162, 152] width 105 height 19
select select "vi"
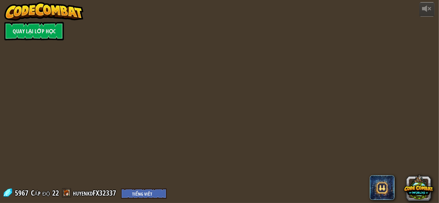
select select "vi"
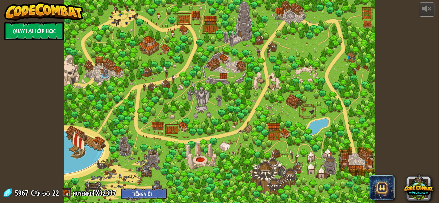
select select "vi"
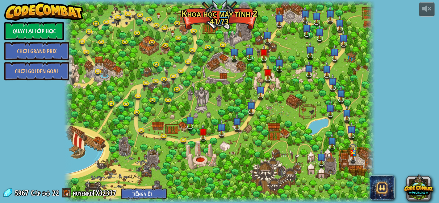
select select "vi"
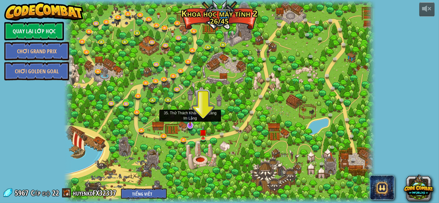
click at [189, 122] on img at bounding box center [190, 116] width 8 height 19
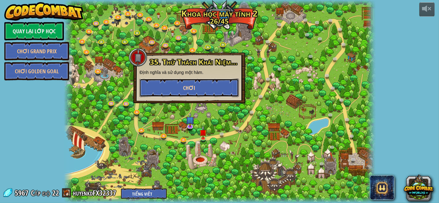
click at [196, 90] on button "Chơi" at bounding box center [188, 88] width 99 height 19
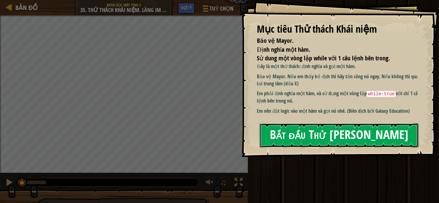
click at [285, 135] on button "Bắt đầu Thử [PERSON_NAME]" at bounding box center [338, 135] width 159 height 24
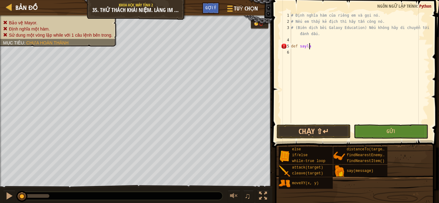
scroll to position [2, 1]
type textarea "def sayla():"
type textarea "h"
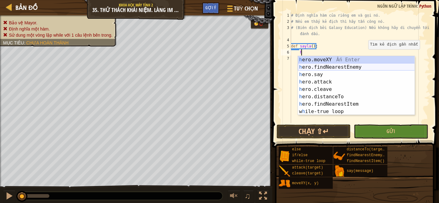
click at [343, 67] on div "h ero.moveXY Ấn Enter h ero.findNearestEnemy Ấn Enter h ero.say Ấn Enter h ero.…" at bounding box center [356, 93] width 117 height 74
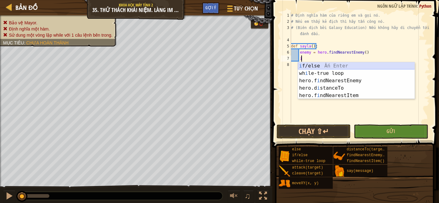
click at [320, 65] on div "i f/else Ấn Enter wh i le-true loop Ấn Enter hero.f i ndNearestEnemy Ấn Enter h…" at bounding box center [356, 88] width 117 height 52
type textarea "if enemy:"
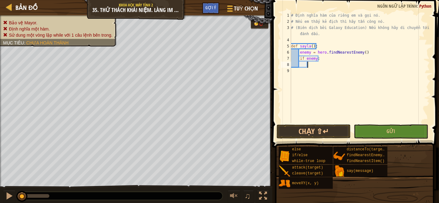
click at [318, 66] on div "# Định nghĩa hàm của riêng em và gọi nó. # Nếu em thấy kẻ địch thì hãy tấn công…" at bounding box center [360, 73] width 140 height 123
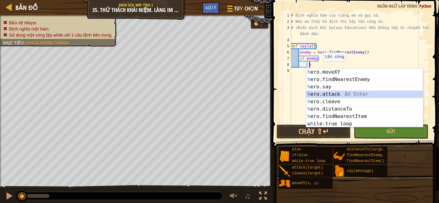
click at [319, 92] on div "h ero.moveXY Ấn Enter h ero.findNearestEnemy Ấn Enter h ero.say Ấn Enter h ero.…" at bounding box center [364, 105] width 117 height 74
type textarea "hero.attack(enemy)"
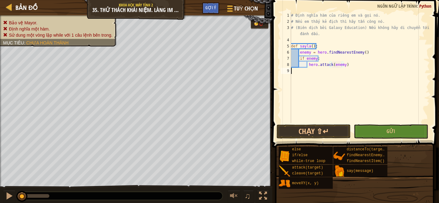
click at [356, 68] on div "# Định nghĩa hàm của riêng em và gọi nó. # Nếu em thấy kẻ địch thì hãy tấn công…" at bounding box center [360, 73] width 140 height 123
click at [347, 64] on div "# Định nghĩa hàm của riêng em và gọi nó. # Nếu em thấy kẻ địch thì hãy tấn công…" at bounding box center [360, 73] width 140 height 123
type textarea "hero.attack(enemy)"
type textarea "r"
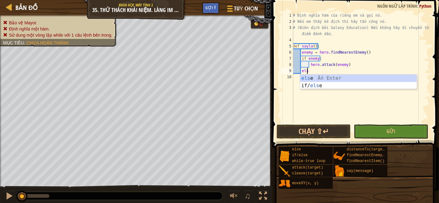
scroll to position [2, 1]
type textarea "else:"
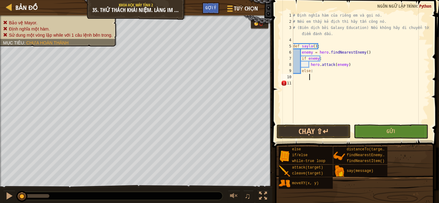
click at [297, 84] on div "# Định nghĩa hàm của riêng em và gọi nó. # Nếu em thấy kẻ địch thì hãy tấn công…" at bounding box center [360, 73] width 138 height 123
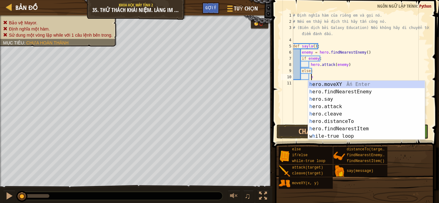
scroll to position [2, 1]
click at [357, 84] on div "h ero.moveXY Ấn Enter h ero.findNearestEnemy Ấn Enter h ero.say Ấn Enter h ero.…" at bounding box center [366, 118] width 117 height 74
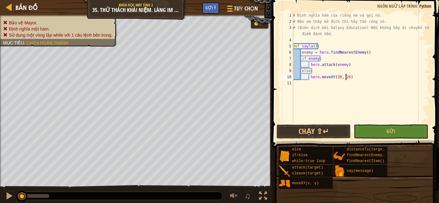
scroll to position [2, 4]
click at [353, 77] on div "# Định nghĩa hàm của riêng em và gọi nó. # Nếu em thấy kẻ địch thì hãy tấn công…" at bounding box center [360, 73] width 138 height 123
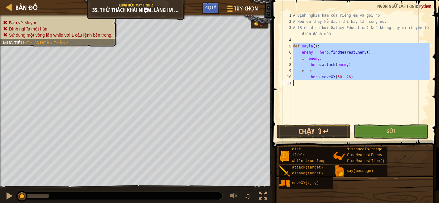
drag, startPoint x: 292, startPoint y: 44, endPoint x: 334, endPoint y: 81, distance: 54.9
click at [334, 81] on div "hero.moveXY(30, 26) 1 2 3 4 5 6 7 8 9 10 11 # Định nghĩa hàm của riêng em và gọ…" at bounding box center [354, 67] width 150 height 111
type textarea "hero.moveXY(30, 26)"
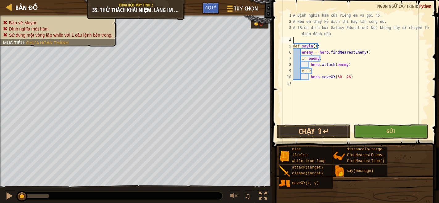
click at [300, 39] on div "# Định nghĩa hàm của riêng em và gọi nó. # Nếu em thấy kẻ địch thì hãy tấn công…" at bounding box center [360, 73] width 138 height 123
click at [309, 85] on div "# Định nghĩa hàm của riêng em và gọi nó. # Nếu em thấy kẻ địch thì hãy tấn công…" at bounding box center [360, 73] width 138 height 123
type textarea "ư"
type textarea "w"
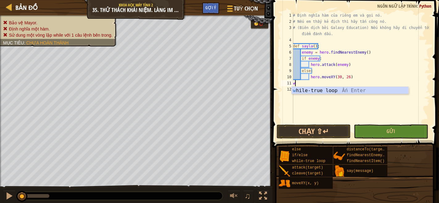
click at [302, 90] on div "w hile-true loop Ấn Enter" at bounding box center [349, 98] width 117 height 22
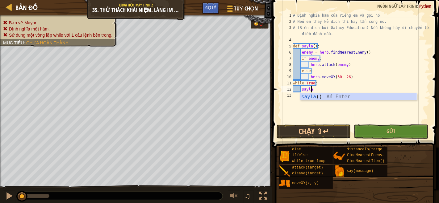
scroll to position [2, 1]
type textarea "sayla()"
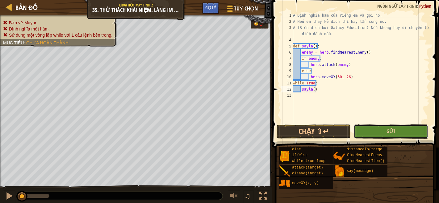
click at [363, 132] on button "Gửi" at bounding box center [391, 132] width 74 height 14
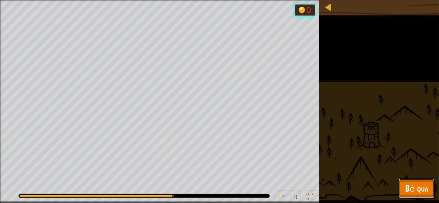
click at [407, 193] on span "Bỏ qua" at bounding box center [416, 188] width 23 height 13
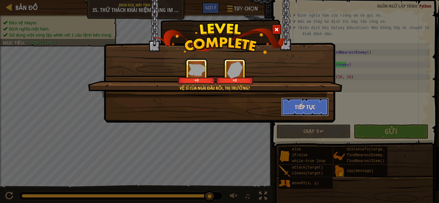
click at [319, 107] on button "Tiếp tục" at bounding box center [305, 107] width 48 height 19
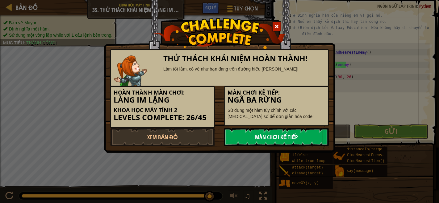
click at [290, 135] on link "Màn chơi kế tiếp" at bounding box center [276, 137] width 105 height 19
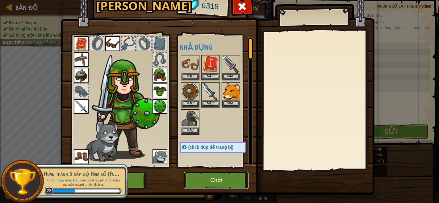
click at [235, 176] on button "Chơi" at bounding box center [216, 180] width 64 height 17
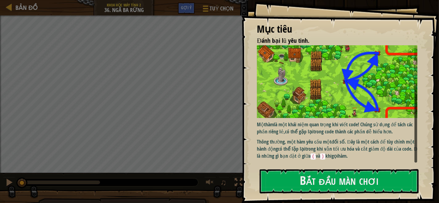
scroll to position [67, 0]
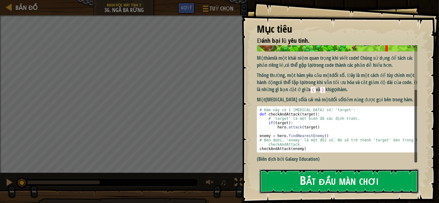
click at [369, 178] on button "Bắt đầu màn chơi" at bounding box center [338, 181] width 159 height 24
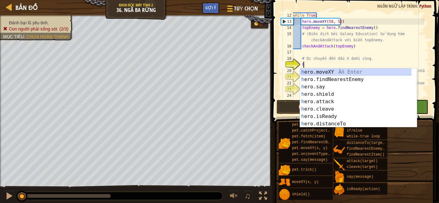
scroll to position [2, 0]
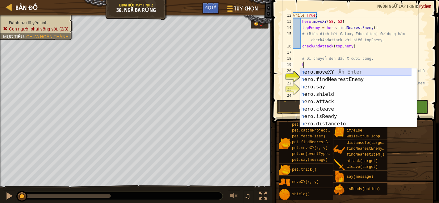
click at [320, 72] on div "h ero.moveXY Ấn Enter h ero.findNearestEnemy Ấn Enter h ero.say Ấn Enter h ero.…" at bounding box center [356, 105] width 112 height 74
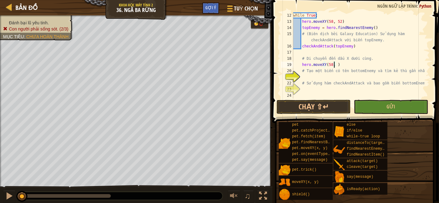
scroll to position [2, 3]
type textarea "hero.moveXY(58, 16)"
click at [354, 76] on div "while True : hero . moveXY ( 58 , 52 ) topEnemy = hero . findNearestEnemy ( ) #…" at bounding box center [358, 61] width 132 height 99
type textarea "d"
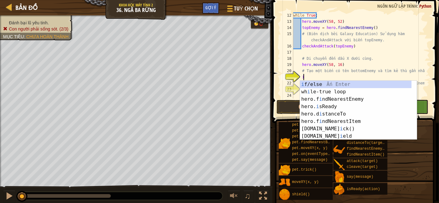
scroll to position [2, 0]
type textarea "i"
click at [352, 77] on div "while True : hero . moveXY ( 58 , 52 ) topEnemy = hero . findNearestEnemy ( ) #…" at bounding box center [358, 61] width 132 height 99
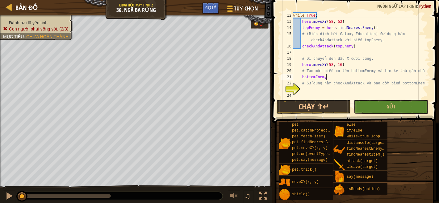
scroll to position [2, 2]
type textarea "bottomEnemy = h"
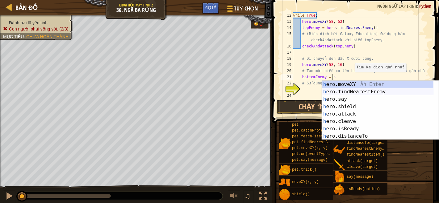
click at [342, 89] on div "h ero.moveXY Ấn Enter h ero.findNearestEnemy Ấn Enter h ero.say Ấn Enter h ero.…" at bounding box center [378, 118] width 112 height 74
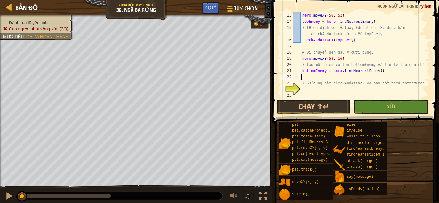
scroll to position [74, 0]
click at [314, 89] on div "hero . moveXY ( 58 , 52 ) topEnemy = hero . findNearestEnemy ( ) # (Biên dịch b…" at bounding box center [358, 61] width 132 height 99
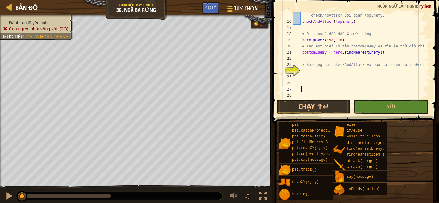
scroll to position [93, 0]
click at [355, 73] on div "# (Biên dịch bởi Galaxy Education) Sử dụng hàm checkAndAttack với biến topEnemy…" at bounding box center [358, 58] width 132 height 105
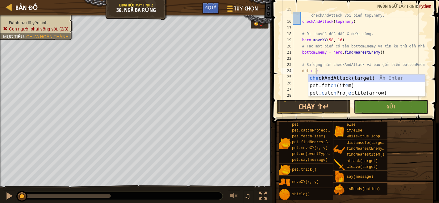
scroll to position [2, 2]
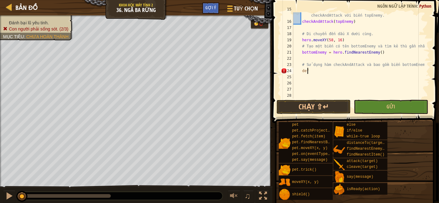
type textarea "d"
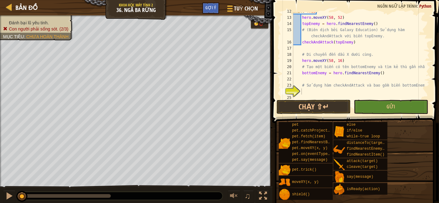
scroll to position [93, 0]
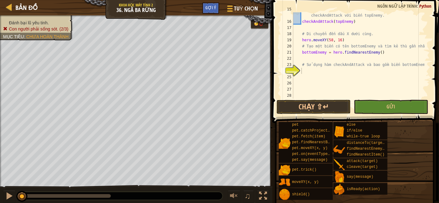
click at [341, 73] on div "# (Biên dịch bởi Galaxy Education) Sử dụng hàm checkAndAttack với biến topEnemy…" at bounding box center [358, 58] width 132 height 105
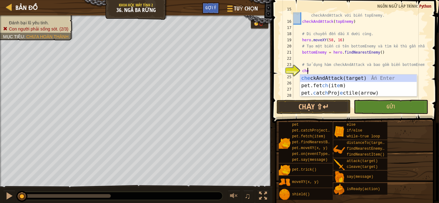
scroll to position [2, 1]
click at [332, 78] on div "che ckAndAttack(target) Ấn Enter pet.fet ch (it e m) Ấn Enter pet. c atc h Proj…" at bounding box center [358, 93] width 117 height 37
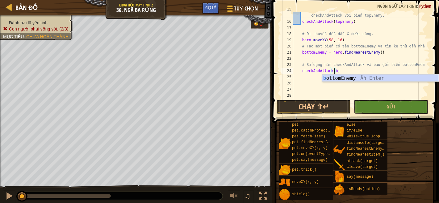
scroll to position [2, 3]
click at [340, 75] on div "bo ttomEnemy Ấn Enter" at bounding box center [380, 86] width 117 height 22
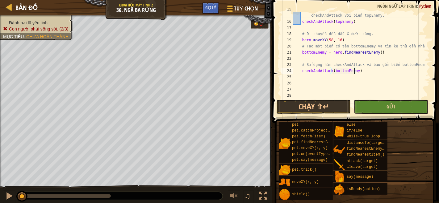
type textarea "checkAndAttack(bottomEnemy)"
click at [378, 110] on button "Gửi" at bounding box center [391, 107] width 74 height 14
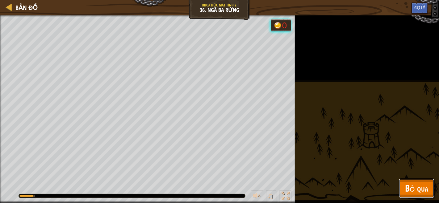
click at [407, 180] on button "Bỏ qua" at bounding box center [416, 189] width 35 height 20
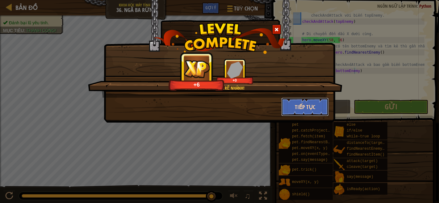
click at [302, 109] on button "Tiếp tục" at bounding box center [305, 107] width 48 height 19
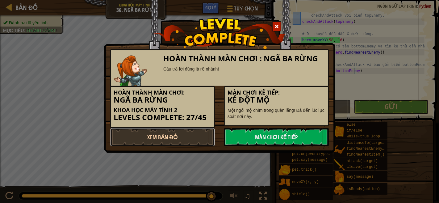
click at [182, 141] on link "Xem Bản Đồ" at bounding box center [162, 137] width 105 height 19
select select "vi"
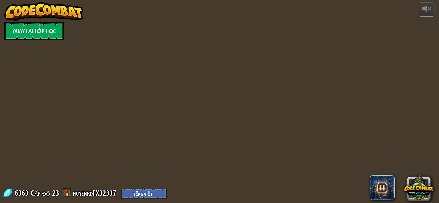
select select "vi"
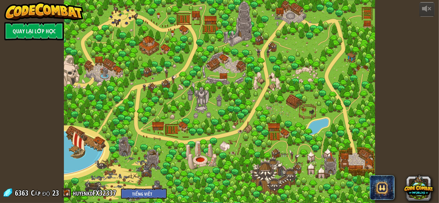
select select "vi"
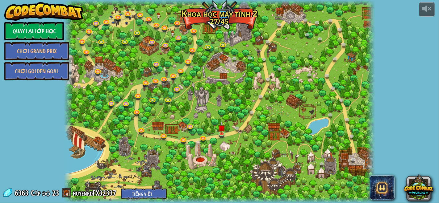
select select "vi"
